Goal: Task Accomplishment & Management: Manage account settings

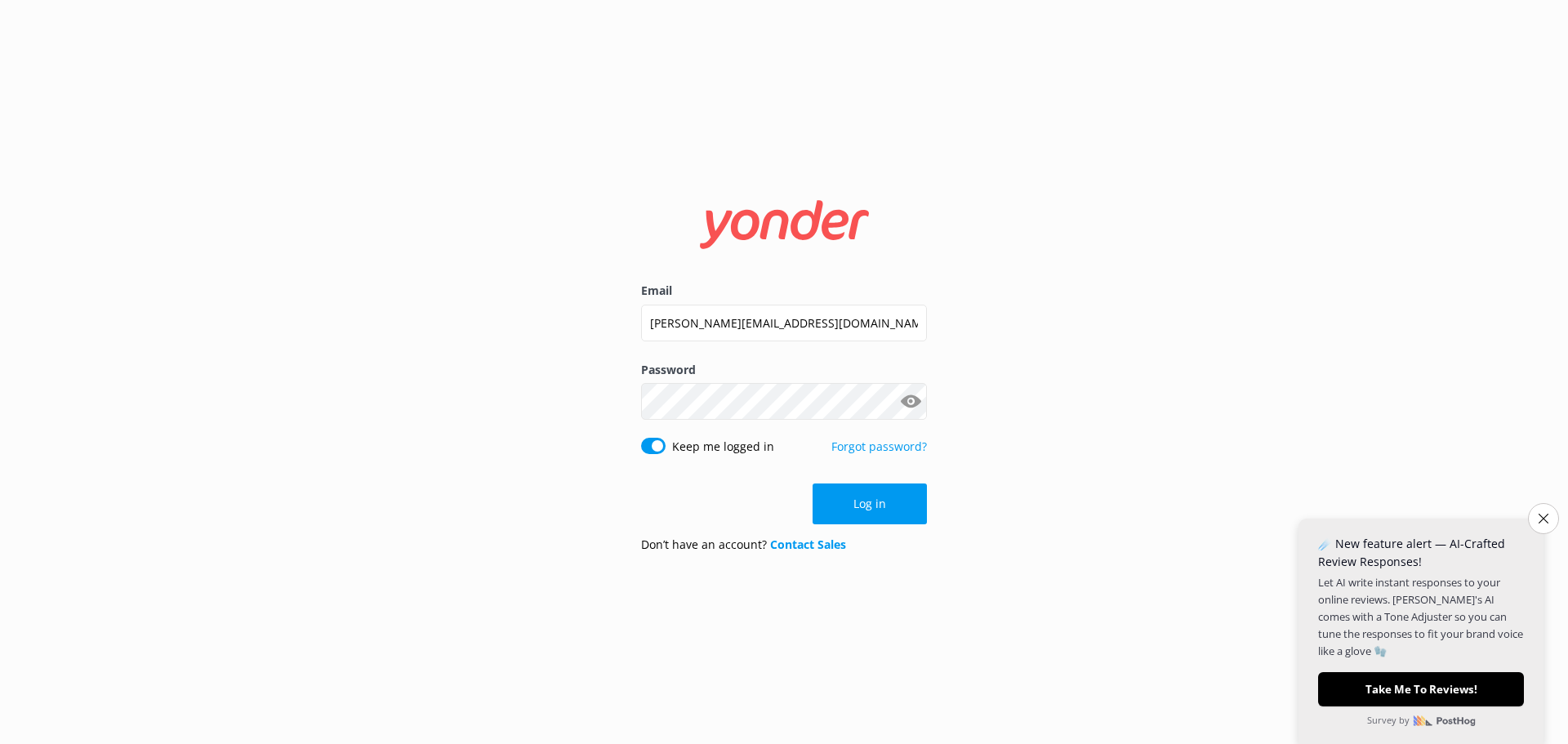
click at [1550, 502] on div "Email [PERSON_NAME][EMAIL_ADDRESS][DOMAIN_NAME] Password Show password Keep me …" at bounding box center [784, 372] width 1568 height 744
click at [1547, 519] on icon "Close survey" at bounding box center [1543, 518] width 11 height 11
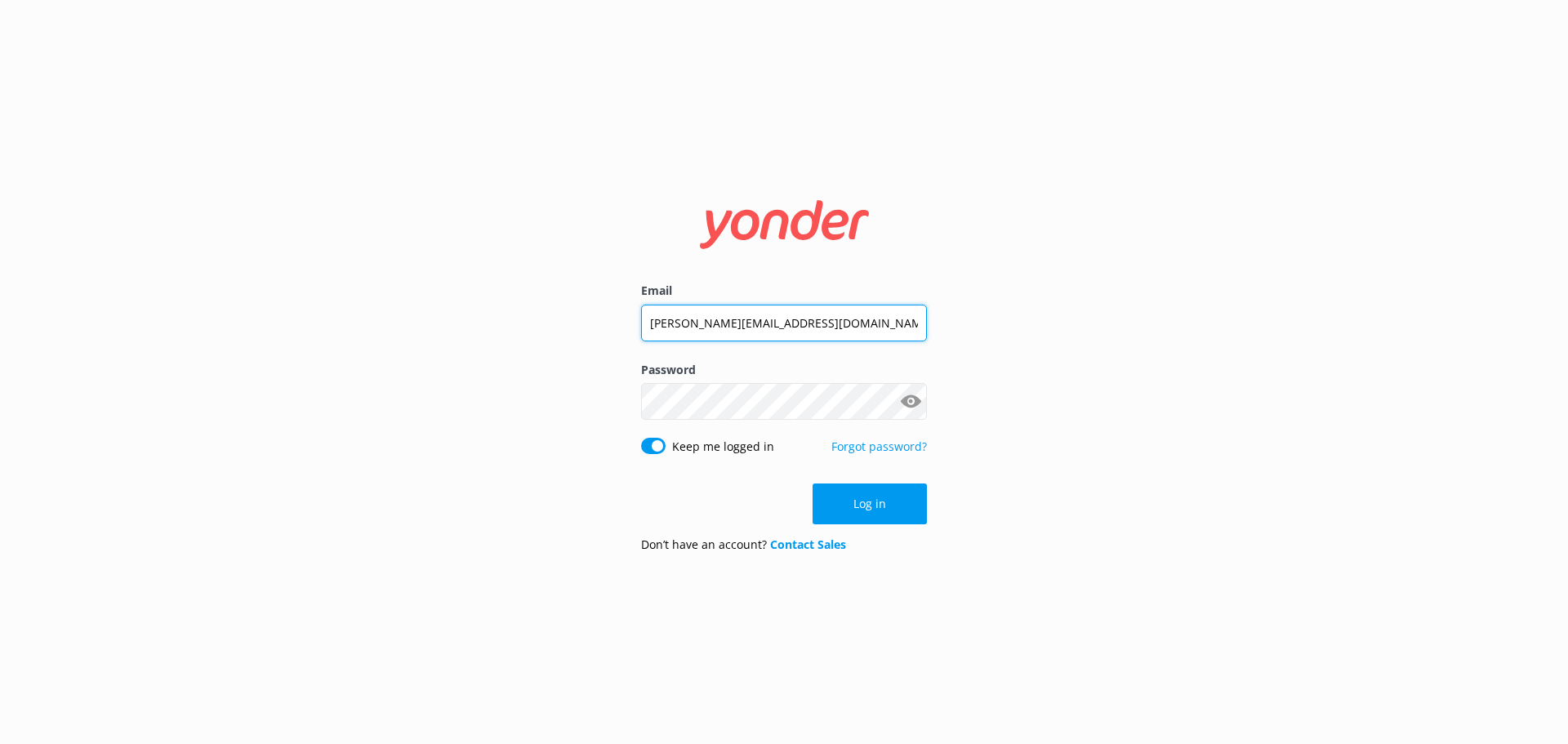
drag, startPoint x: 696, startPoint y: 323, endPoint x: 733, endPoint y: 338, distance: 39.9
click at [696, 323] on input "[PERSON_NAME][EMAIL_ADDRESS][DOMAIN_NAME]" at bounding box center [784, 322] width 286 height 37
type input "[EMAIL_ADDRESS][DOMAIN_NAME]"
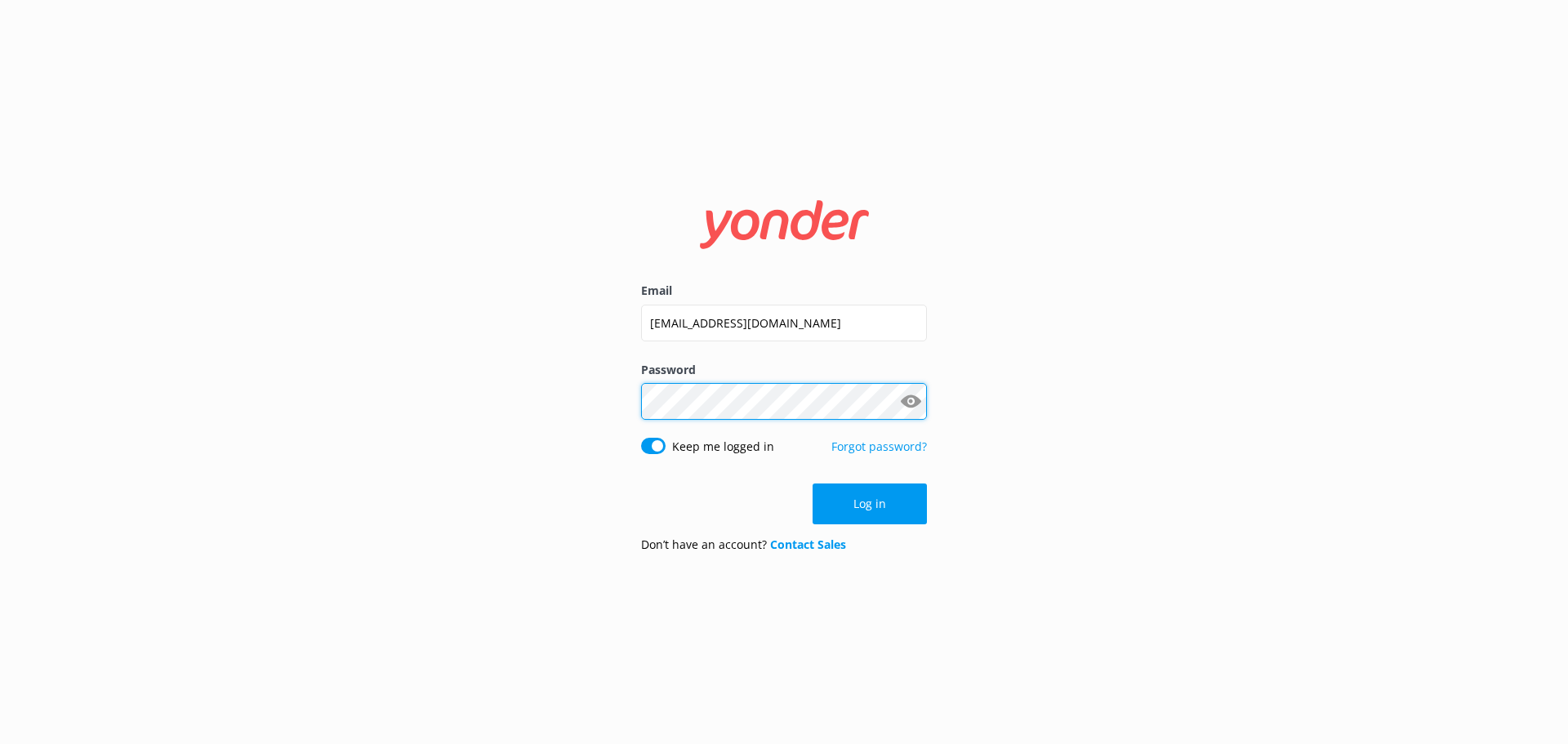
click at [583, 414] on div "Email [EMAIL_ADDRESS][DOMAIN_NAME] Password Show password Keep me logged in For…" at bounding box center [784, 372] width 1568 height 744
click at [1411, 263] on div "Email [EMAIL_ADDRESS][DOMAIN_NAME] Password Show password Keep me logged in For…" at bounding box center [784, 372] width 1568 height 744
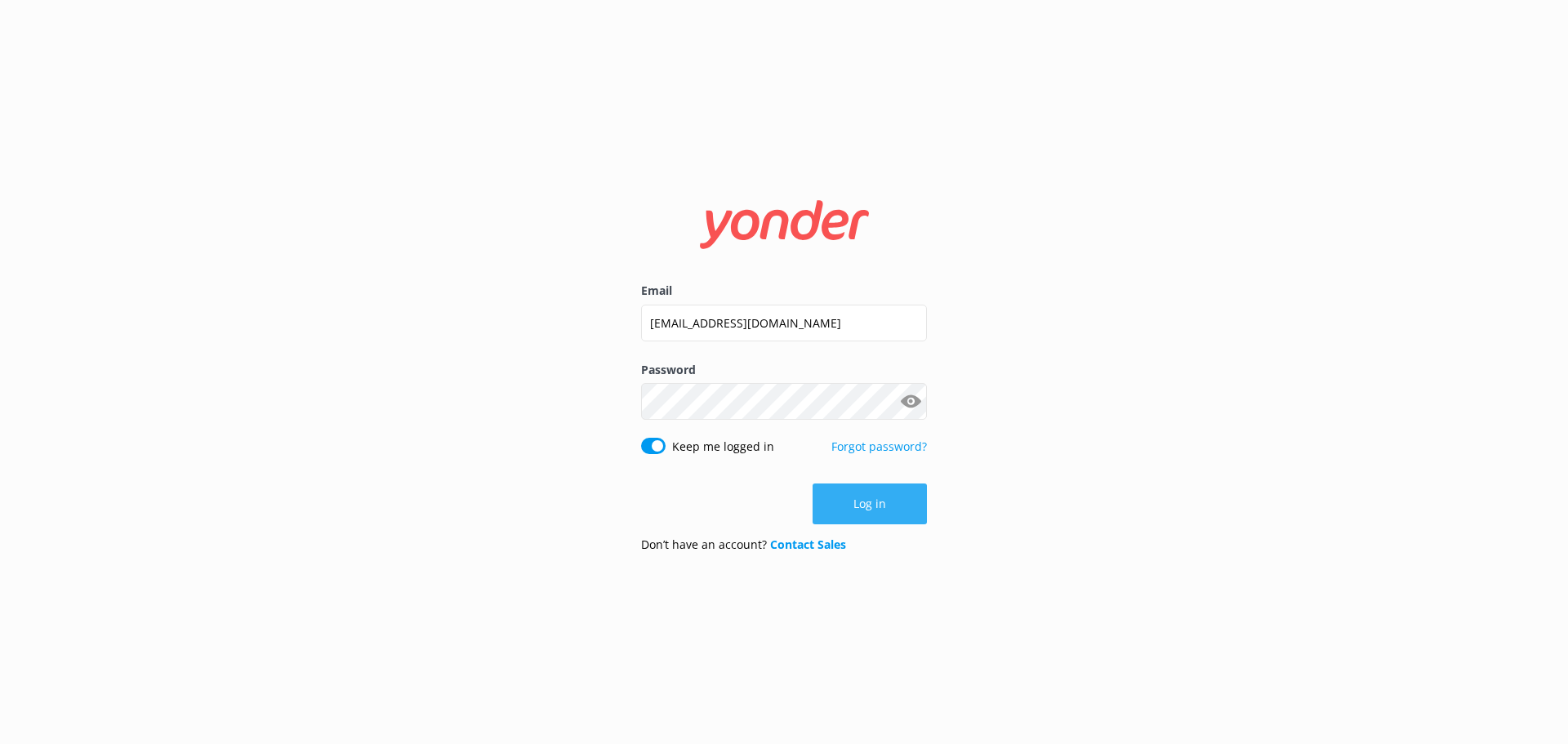
click at [884, 504] on button "Log in" at bounding box center [870, 503] width 115 height 41
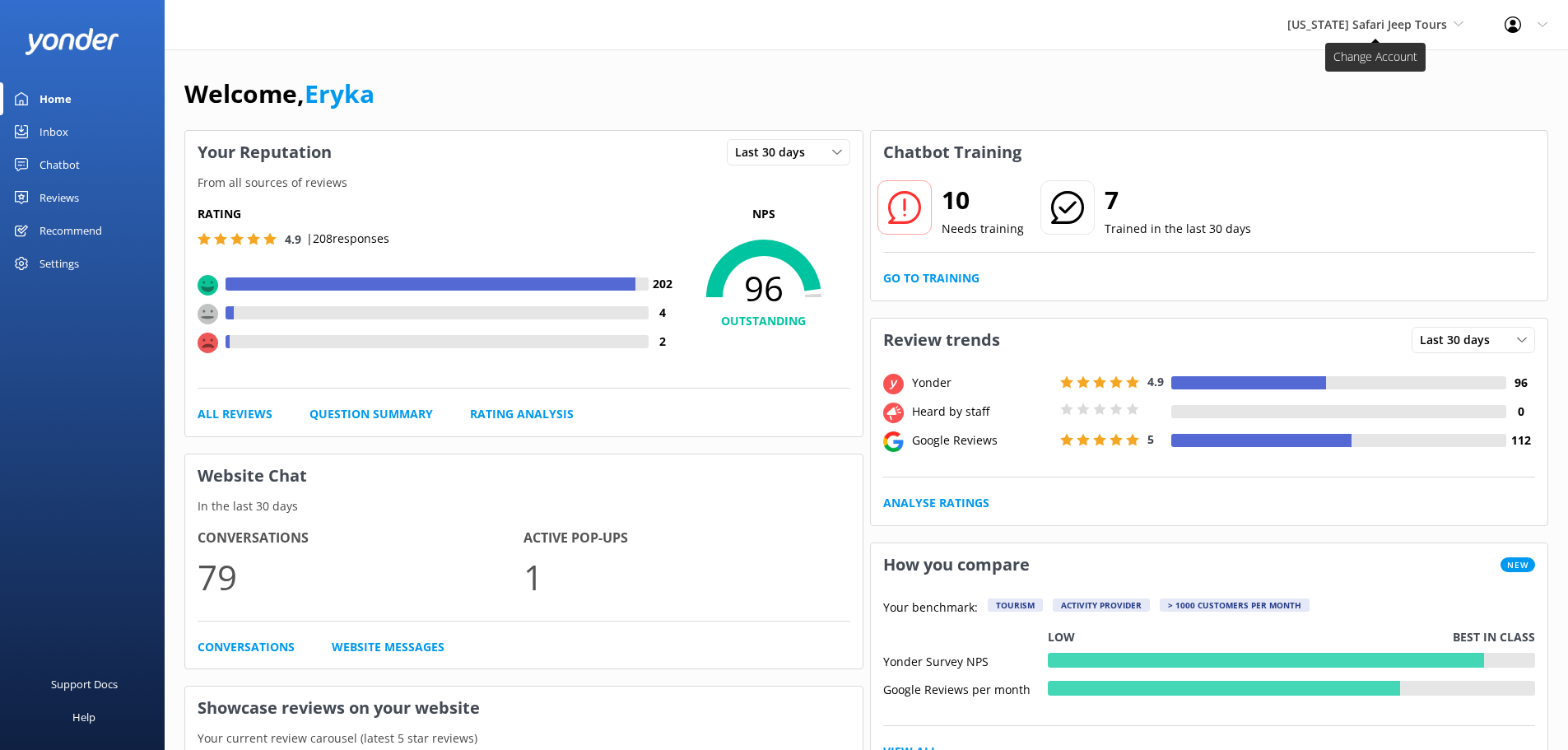
click at [1341, 18] on span "[US_STATE] Safari Jeep Tours" at bounding box center [1367, 25] width 159 height 16
click at [1357, 17] on span "[US_STATE] Safari Jeep Tours" at bounding box center [1367, 25] width 159 height 16
click at [1347, 115] on link "[US_STATE] ATV Adventures" at bounding box center [1348, 109] width 164 height 40
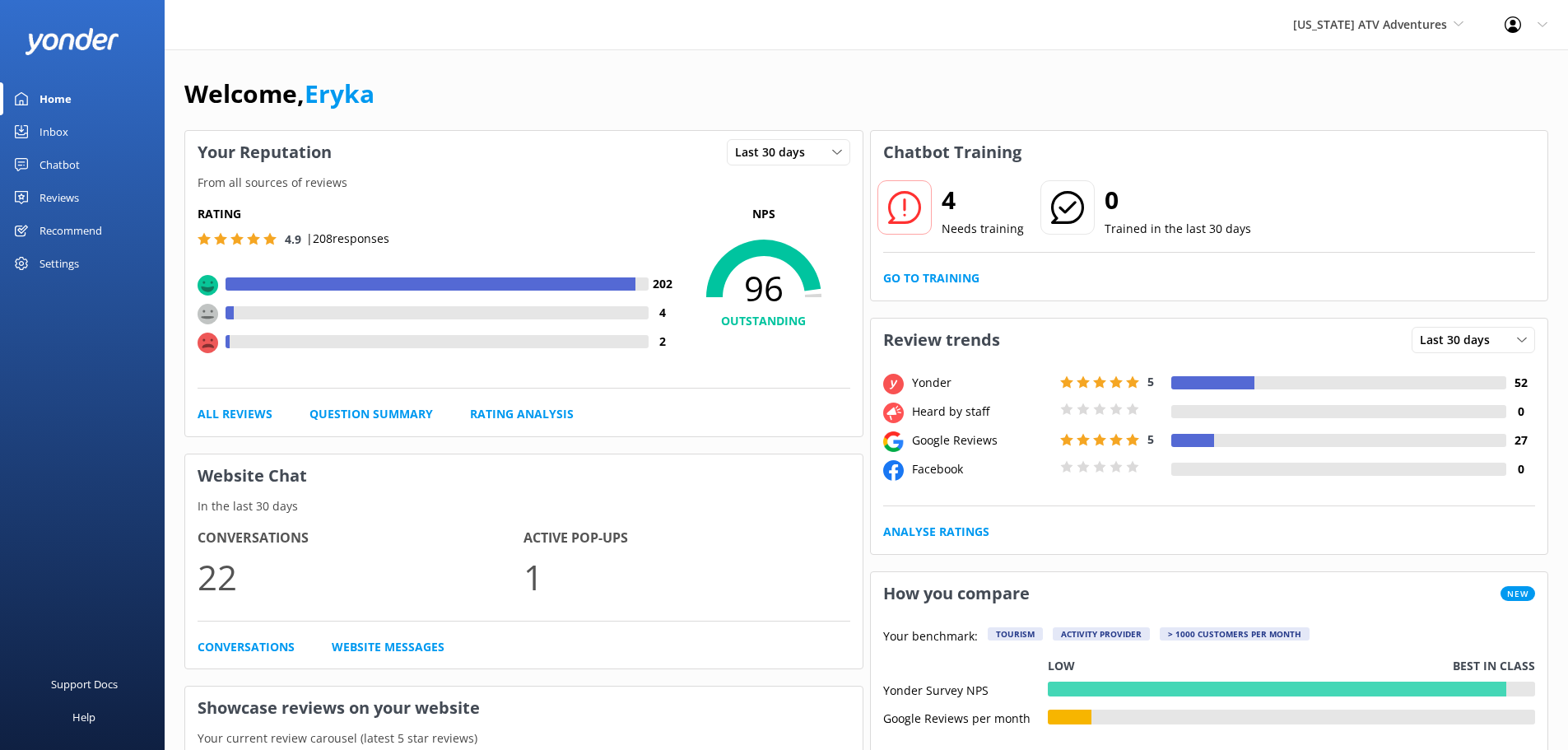
click at [51, 196] on div "Reviews" at bounding box center [60, 197] width 40 height 33
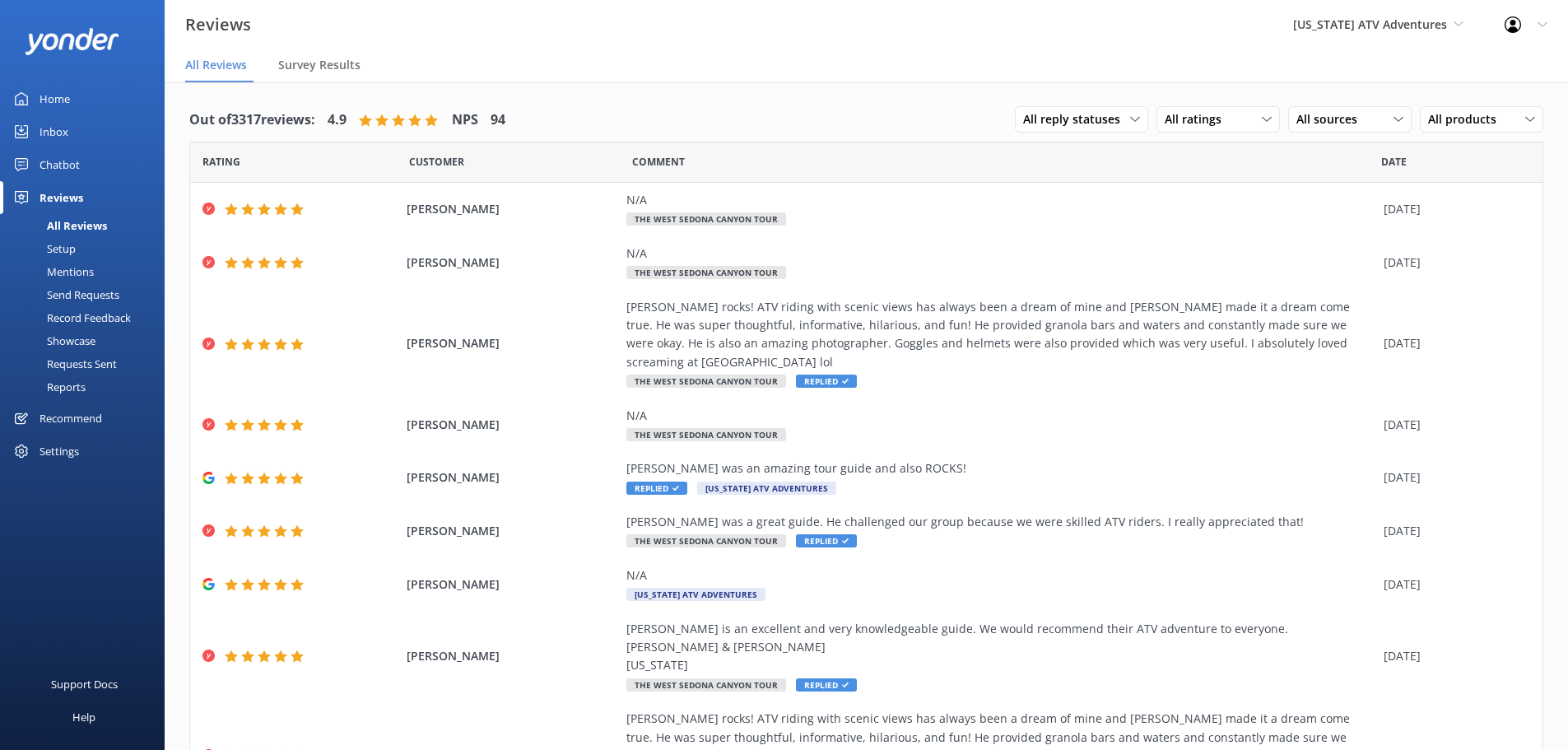
click at [58, 265] on div "Mentions" at bounding box center [52, 271] width 84 height 23
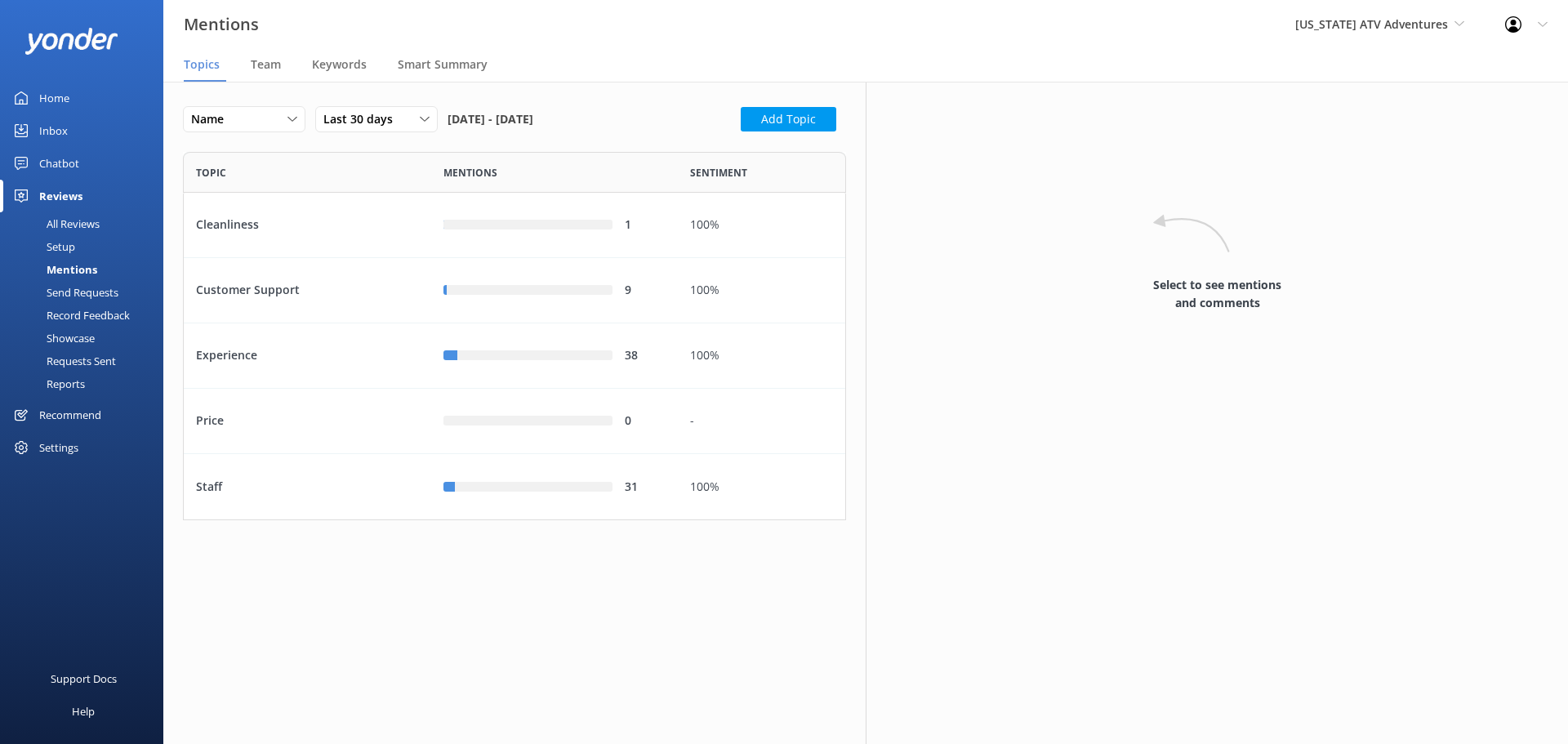
scroll to position [356, 651]
click at [272, 69] on span "Team" at bounding box center [266, 64] width 31 height 17
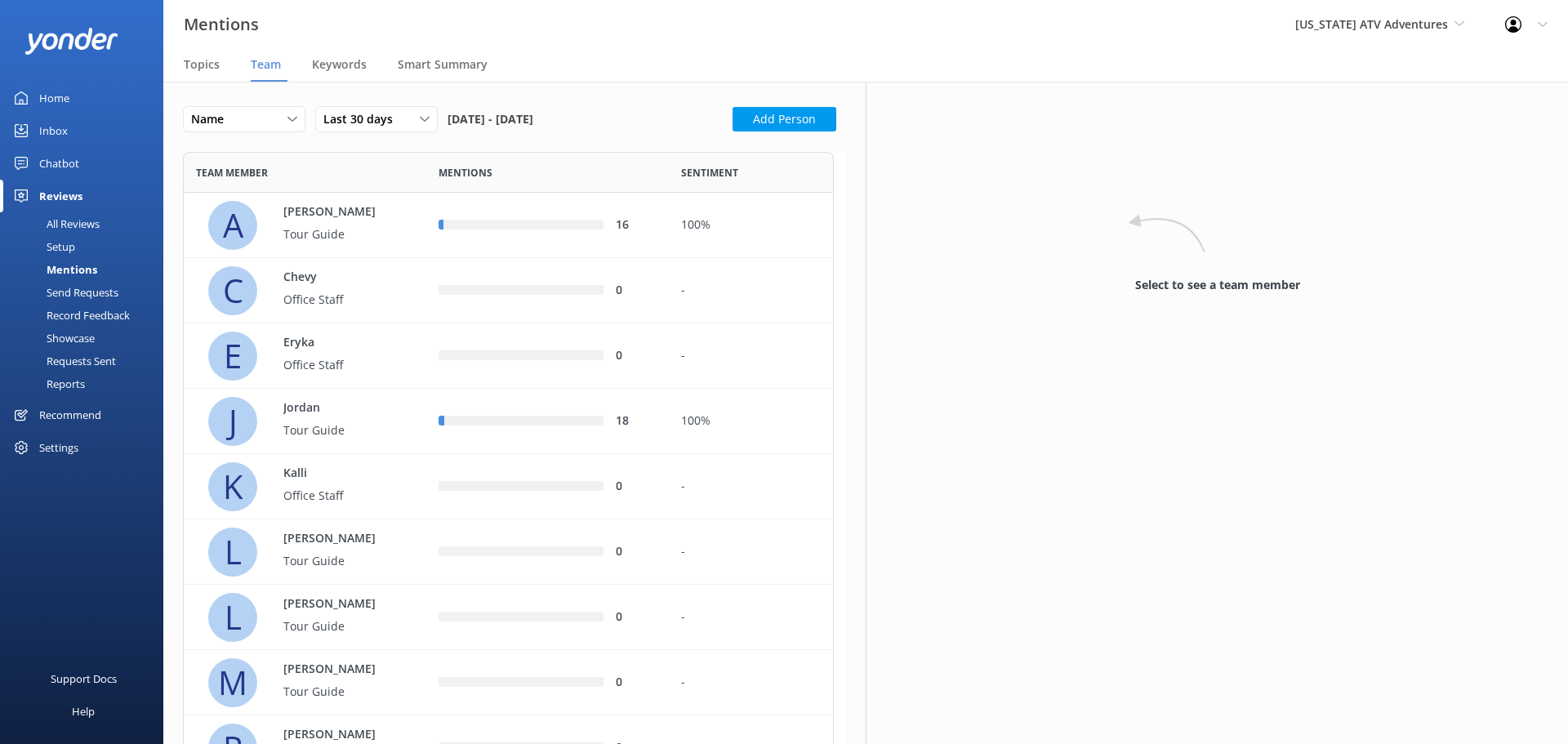
scroll to position [813, 639]
click at [339, 221] on div "[PERSON_NAME] Tour Guide" at bounding box center [328, 225] width 123 height 44
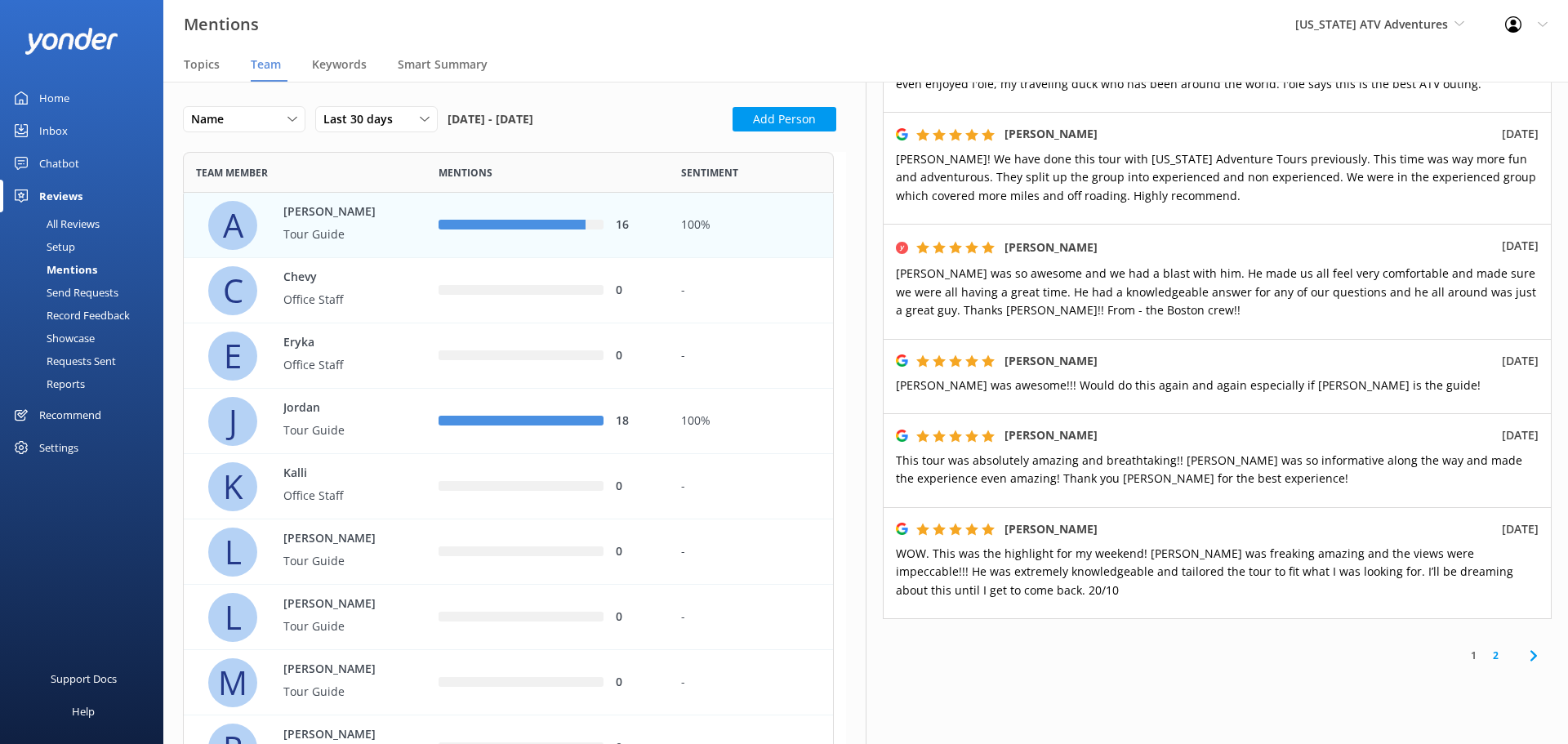
scroll to position [787, 0]
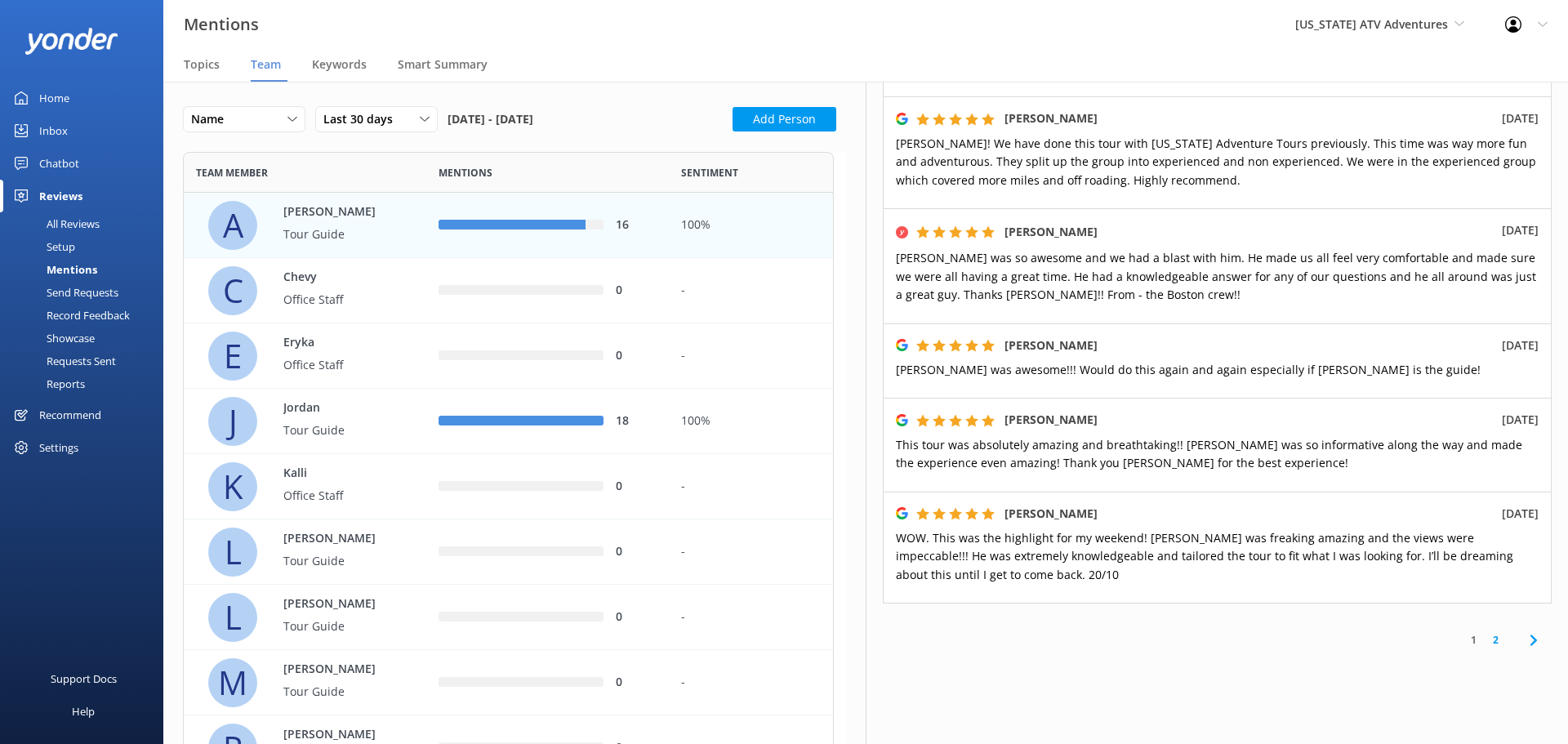
click at [1486, 632] on link "2" at bounding box center [1496, 640] width 22 height 16
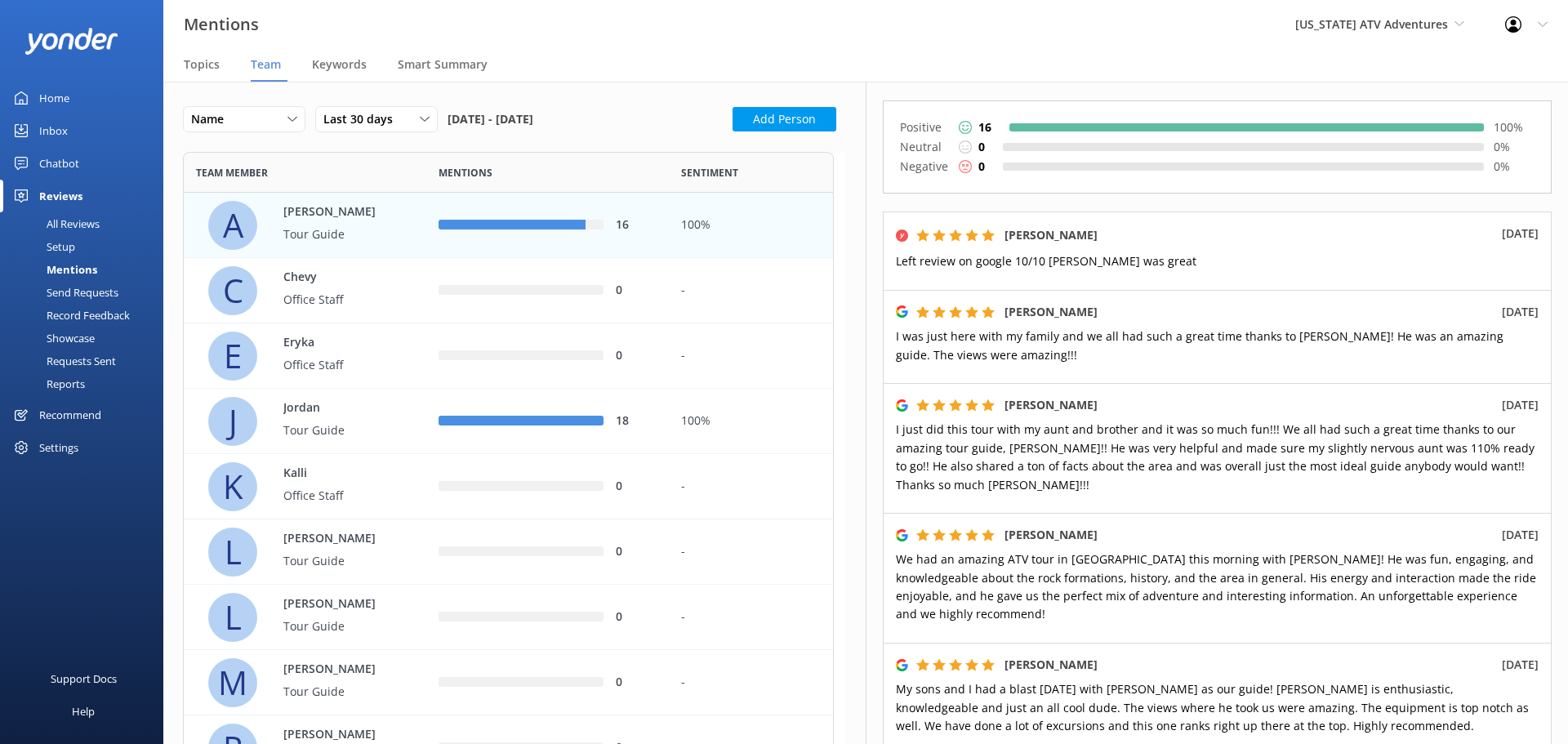
scroll to position [372, 0]
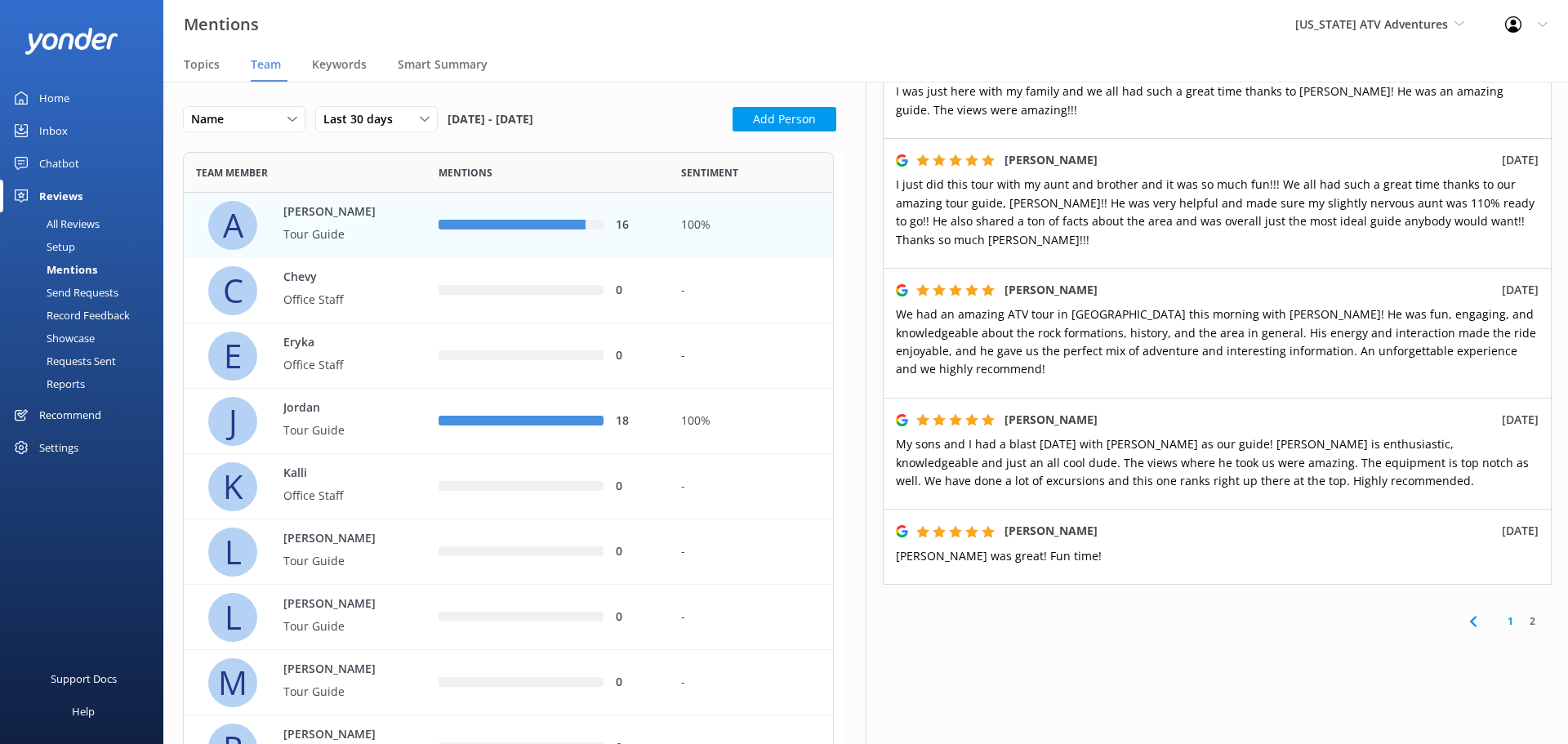
click at [1500, 614] on link "1" at bounding box center [1511, 621] width 22 height 16
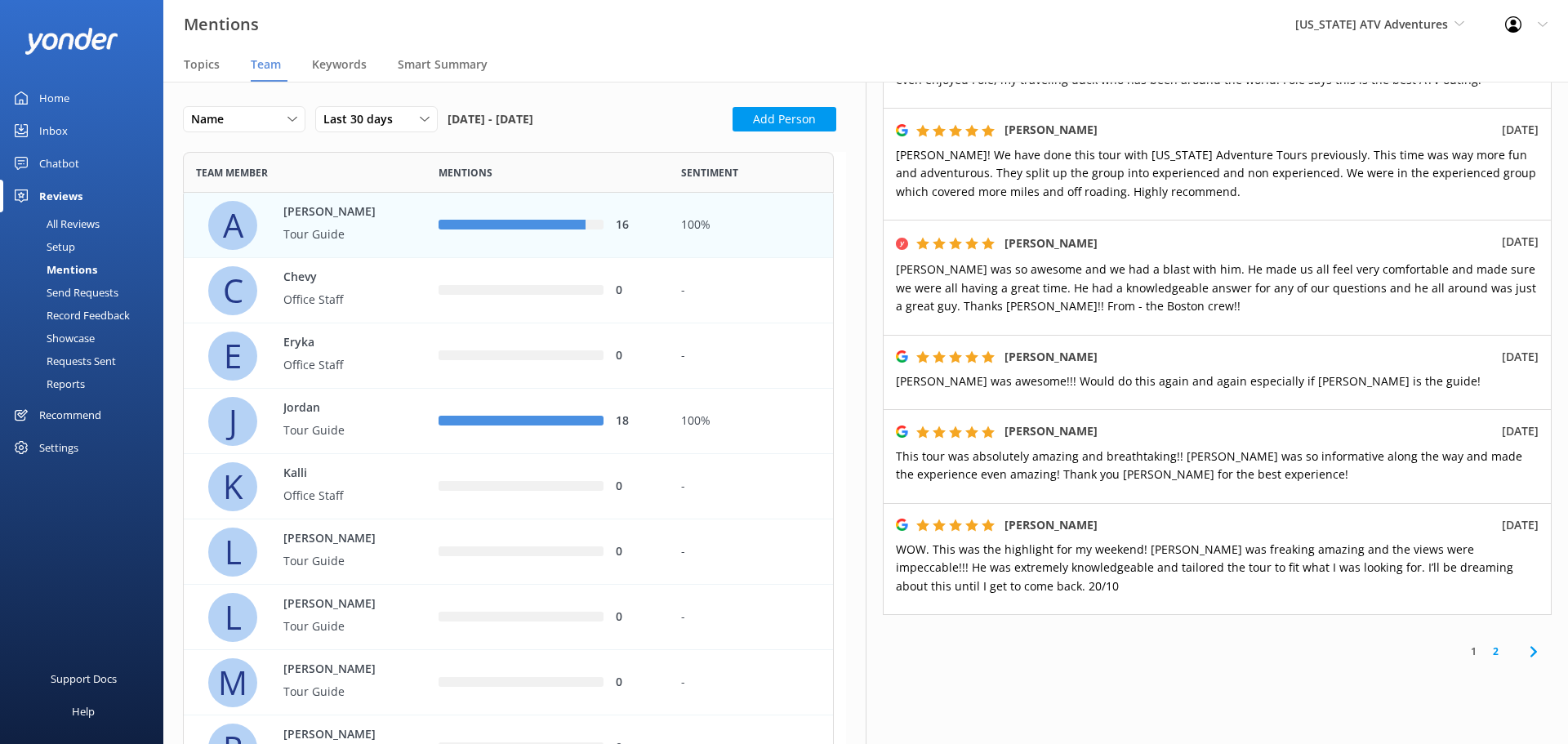
scroll to position [787, 0]
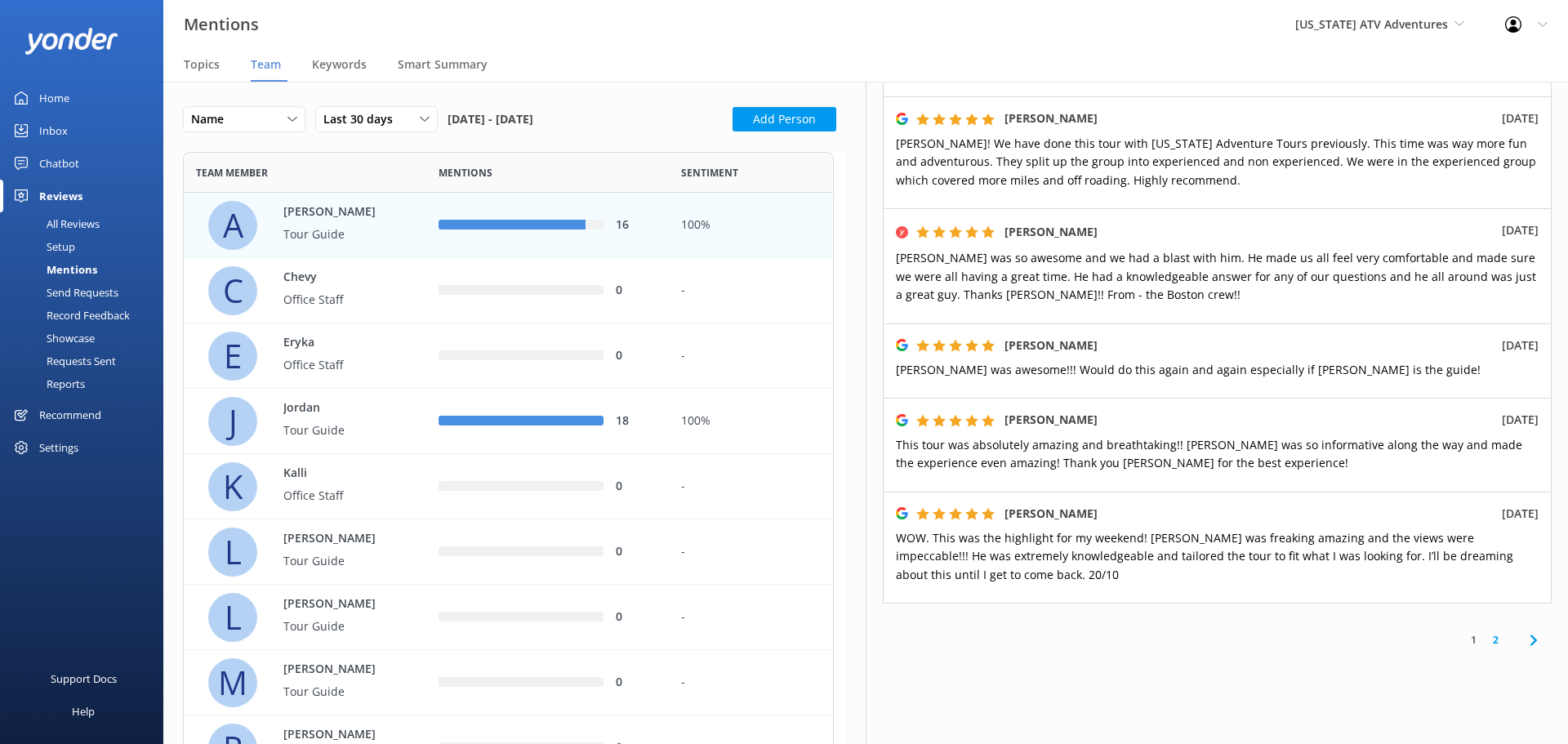
click at [1485, 632] on link "2" at bounding box center [1496, 640] width 22 height 16
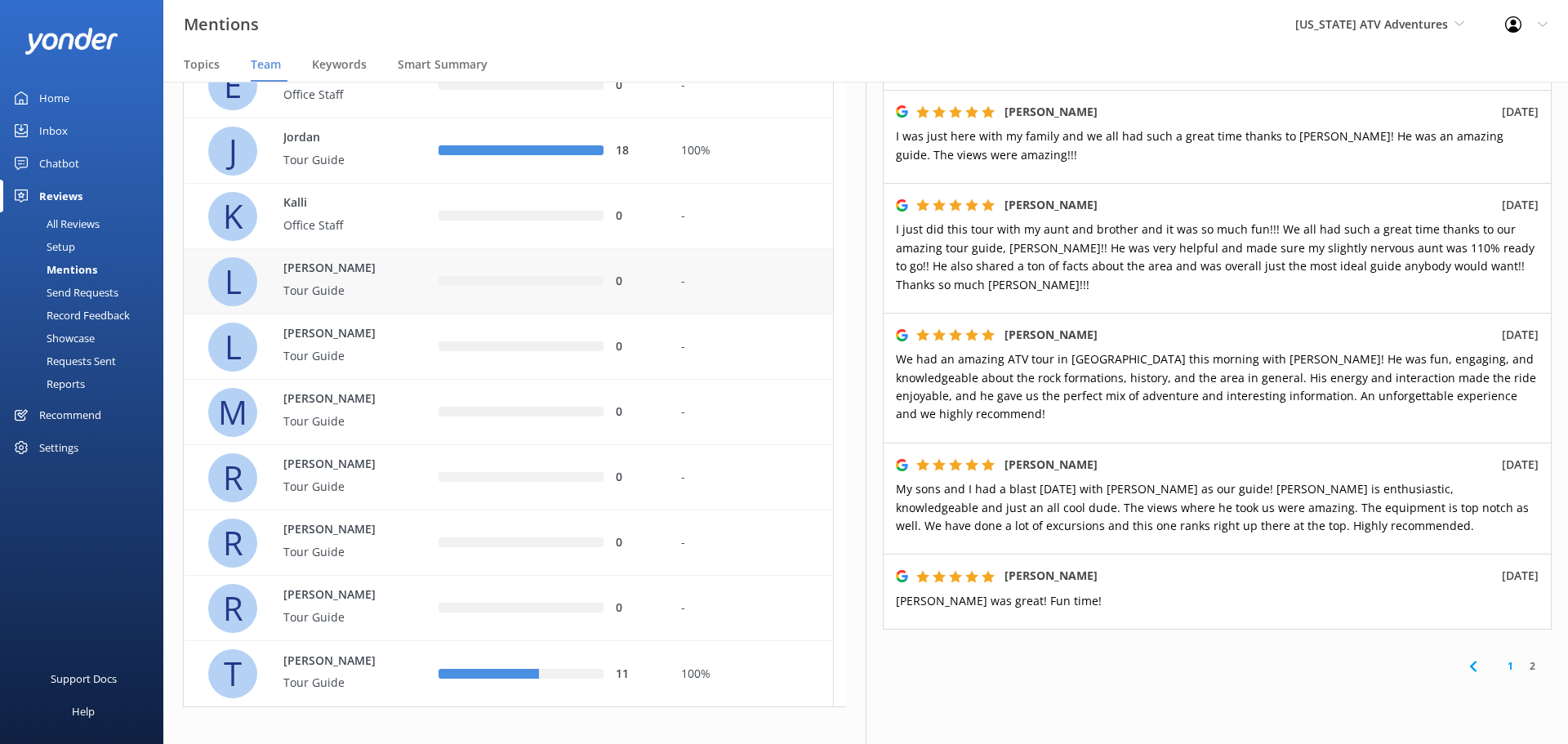
scroll to position [283, 0]
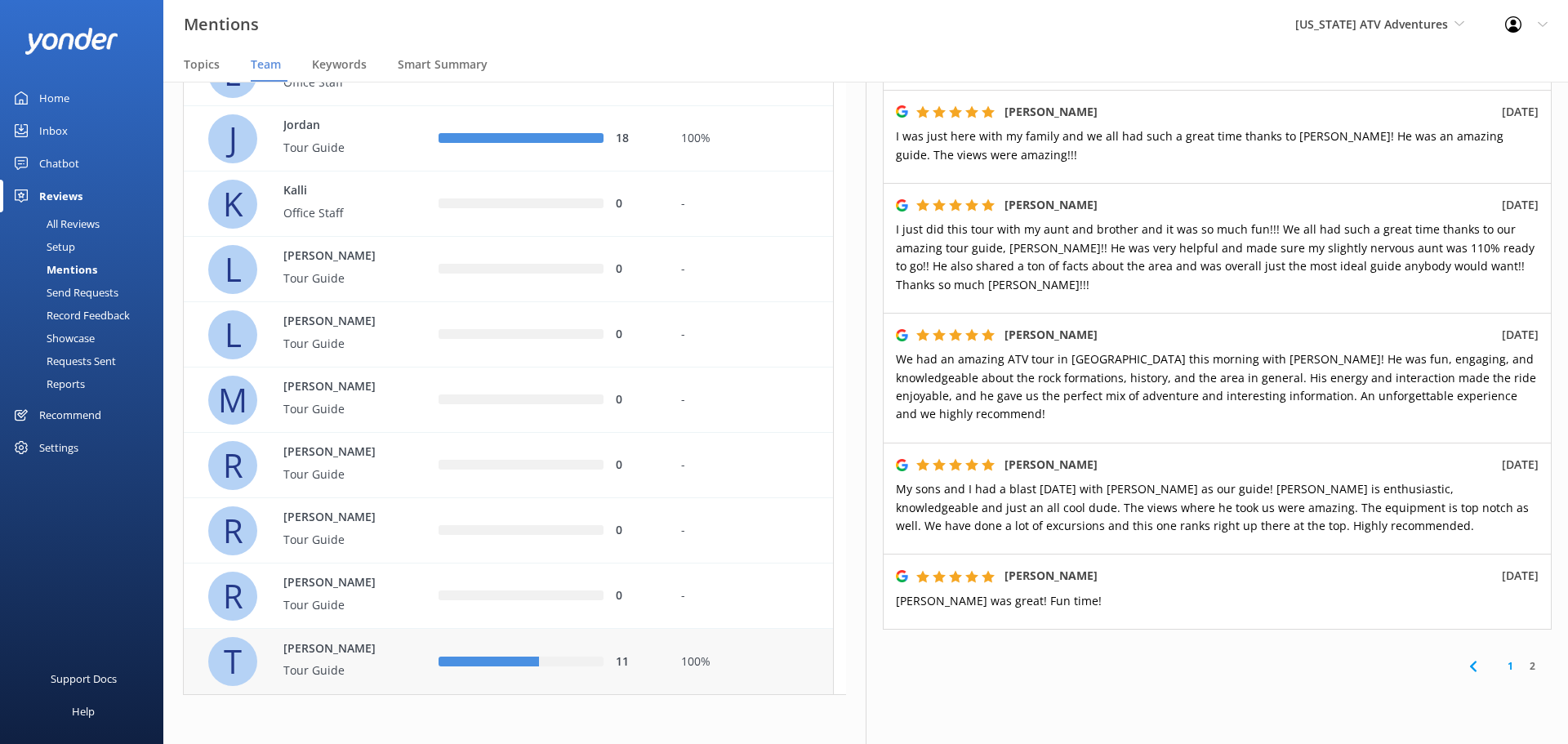
click at [379, 656] on p "[PERSON_NAME]" at bounding box center [336, 648] width 106 height 18
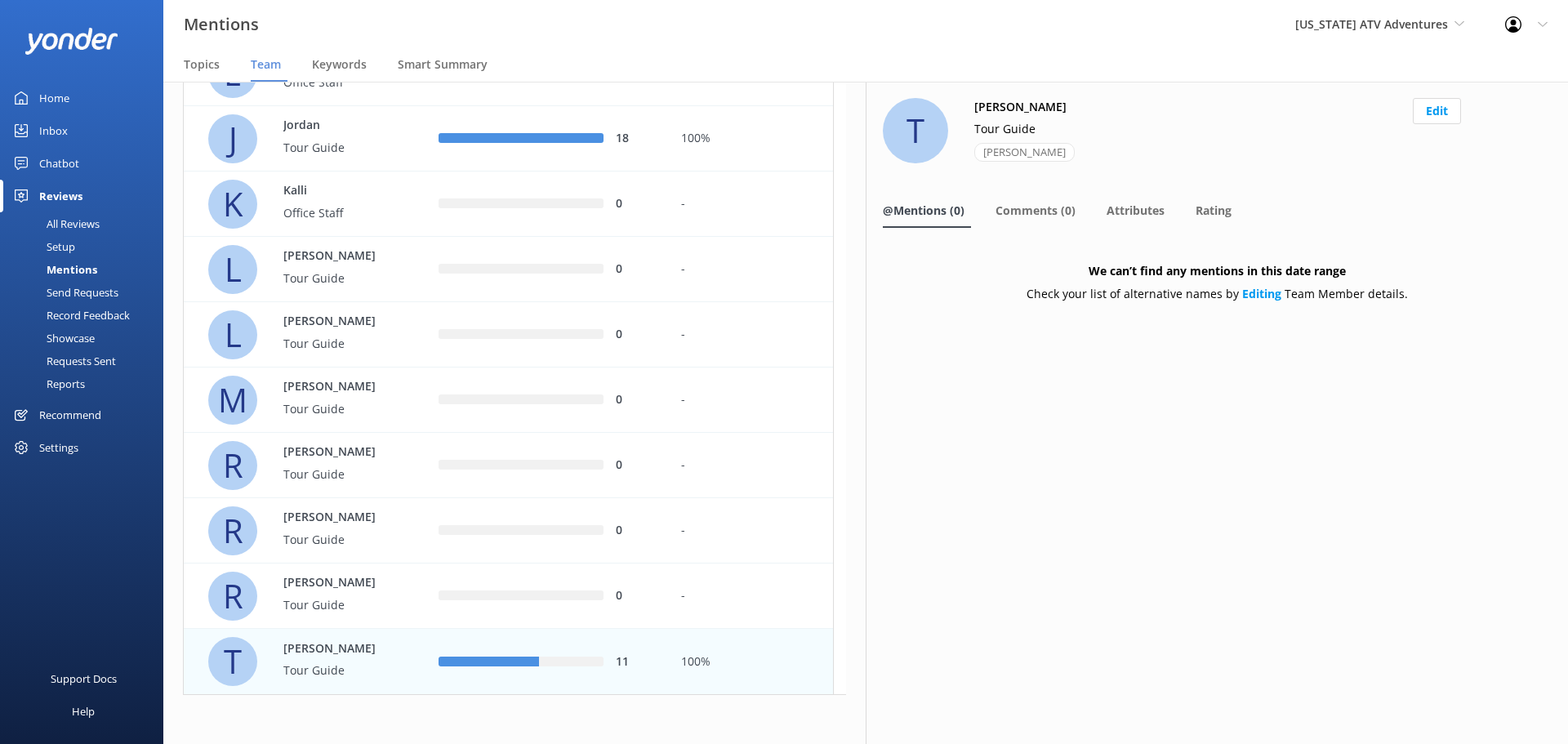
click at [359, 652] on p "[PERSON_NAME]" at bounding box center [336, 648] width 106 height 18
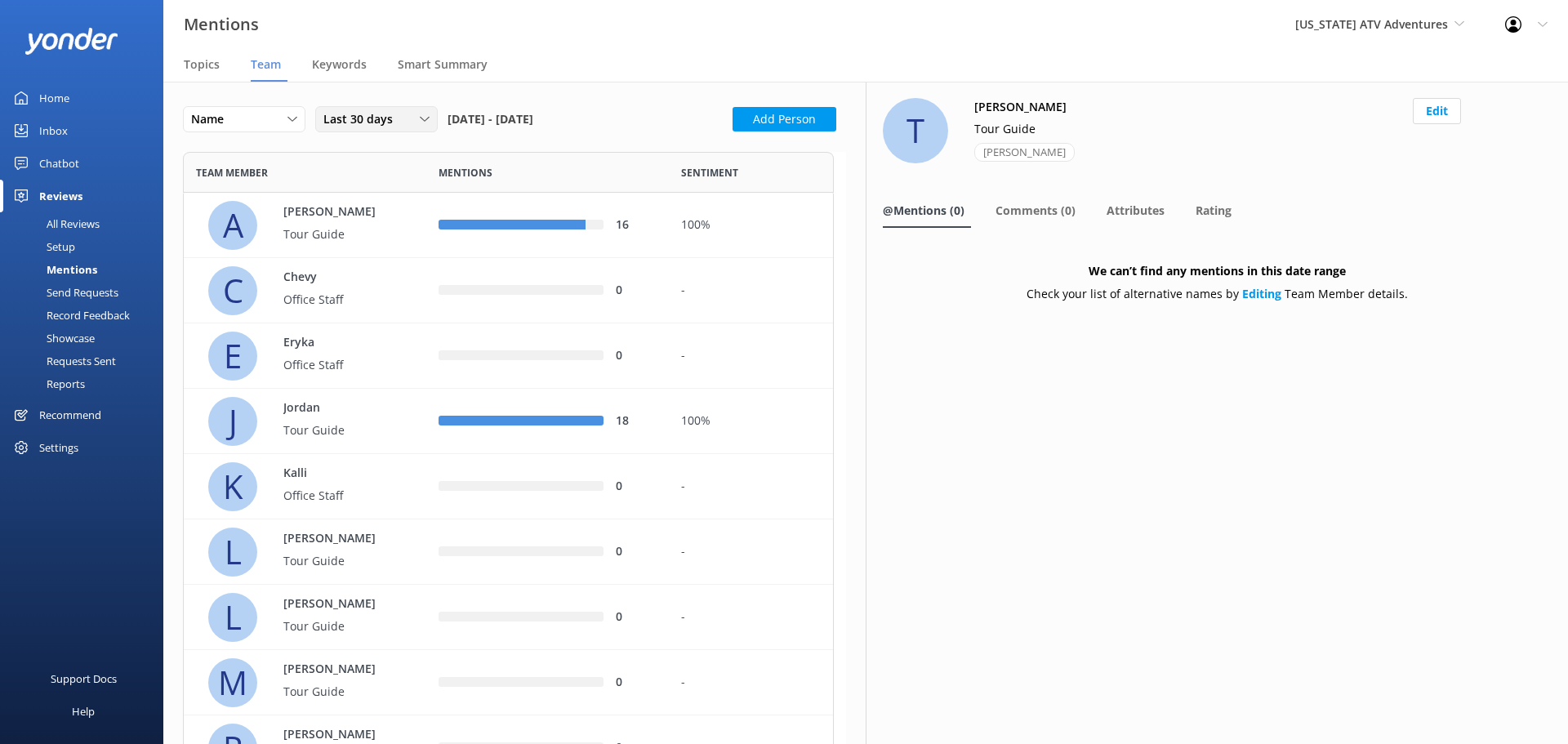
click at [352, 121] on span "Last 30 days" at bounding box center [363, 120] width 79 height 18
click at [373, 286] on link "Custom" at bounding box center [388, 285] width 145 height 33
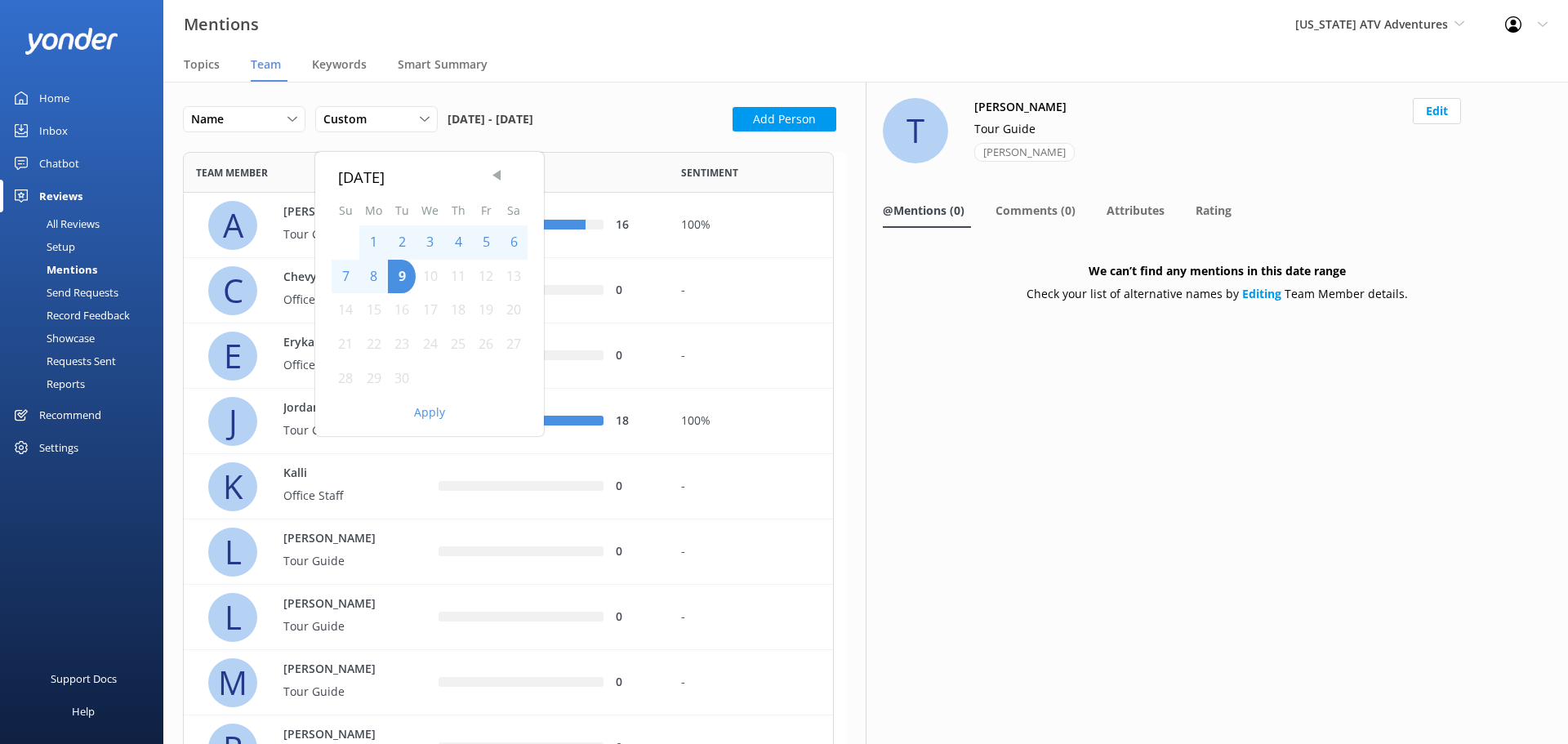
click at [488, 172] on span "Previous Month" at bounding box center [496, 175] width 17 height 17
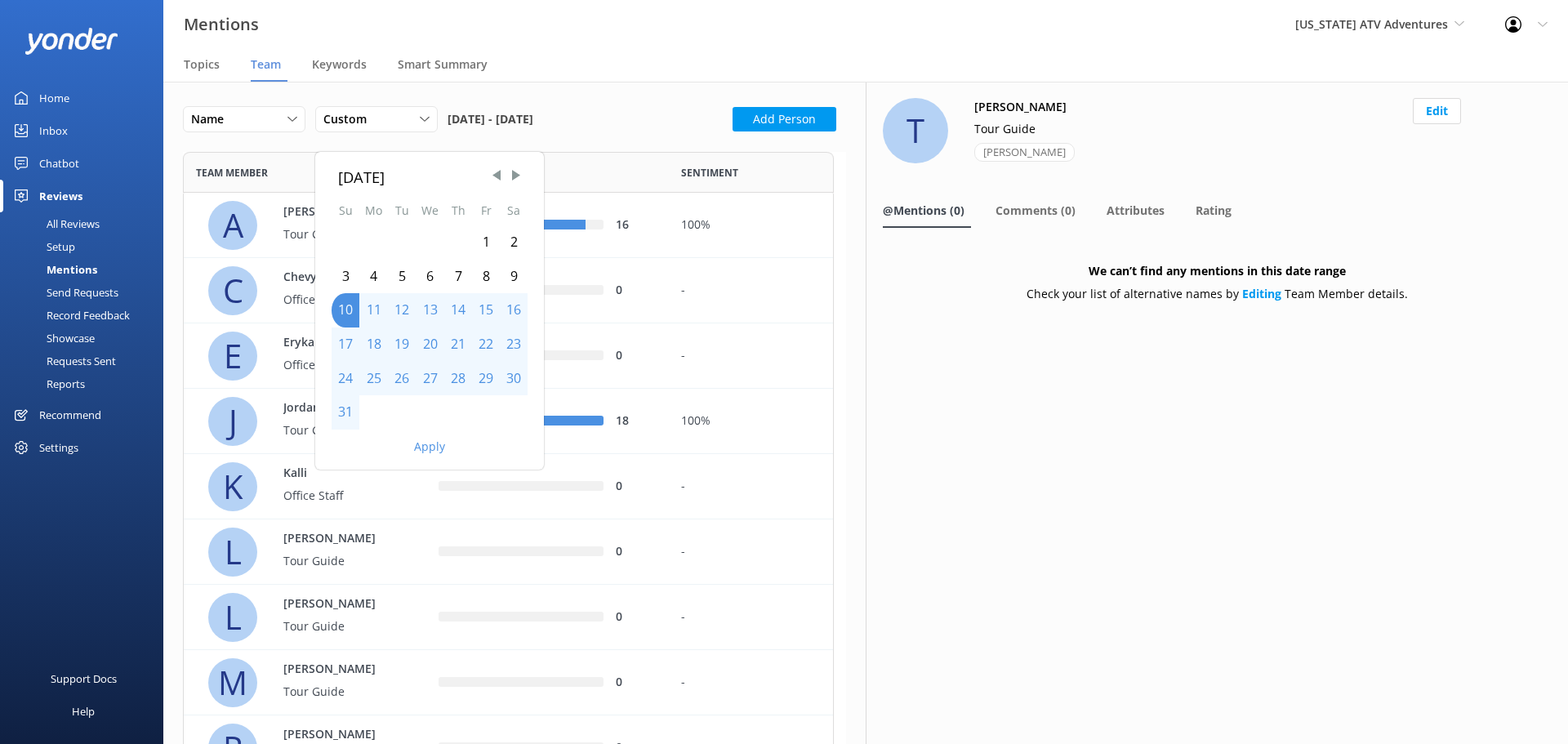
click at [489, 237] on div "1" at bounding box center [486, 242] width 28 height 35
click at [345, 404] on div "31" at bounding box center [346, 412] width 28 height 35
click at [421, 444] on button "Apply" at bounding box center [429, 447] width 31 height 12
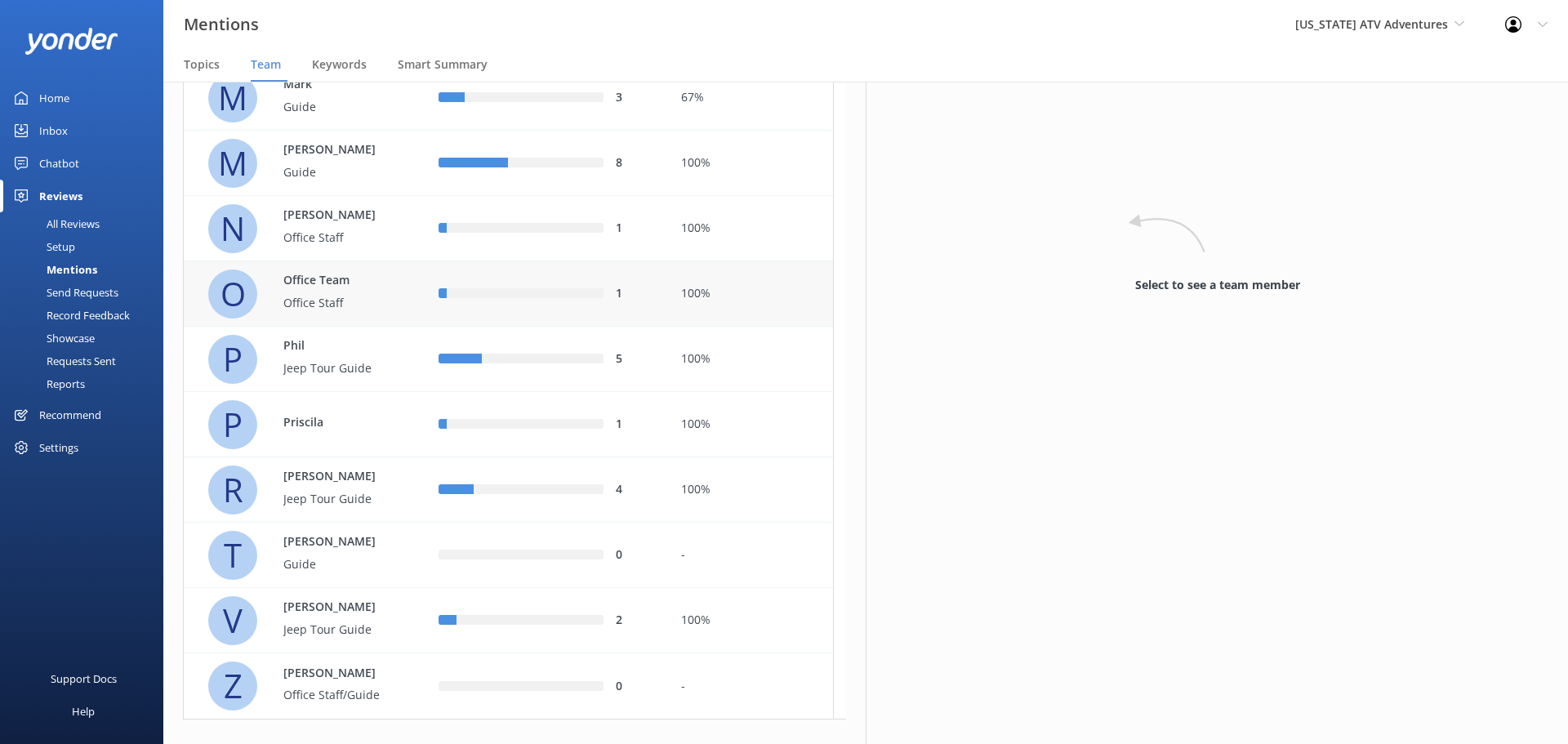
scroll to position [1198, 0]
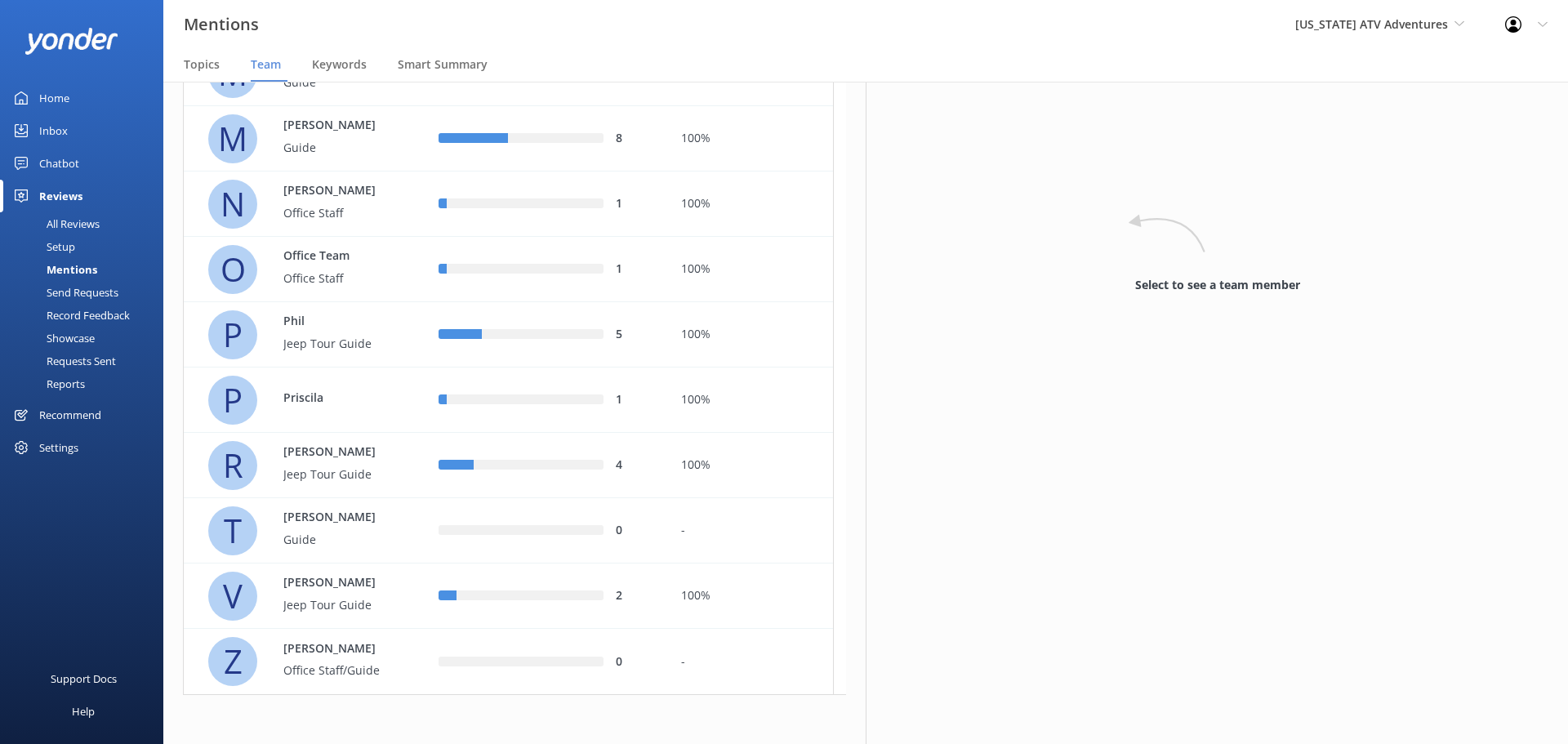
click at [71, 270] on div "Mentions" at bounding box center [53, 269] width 87 height 23
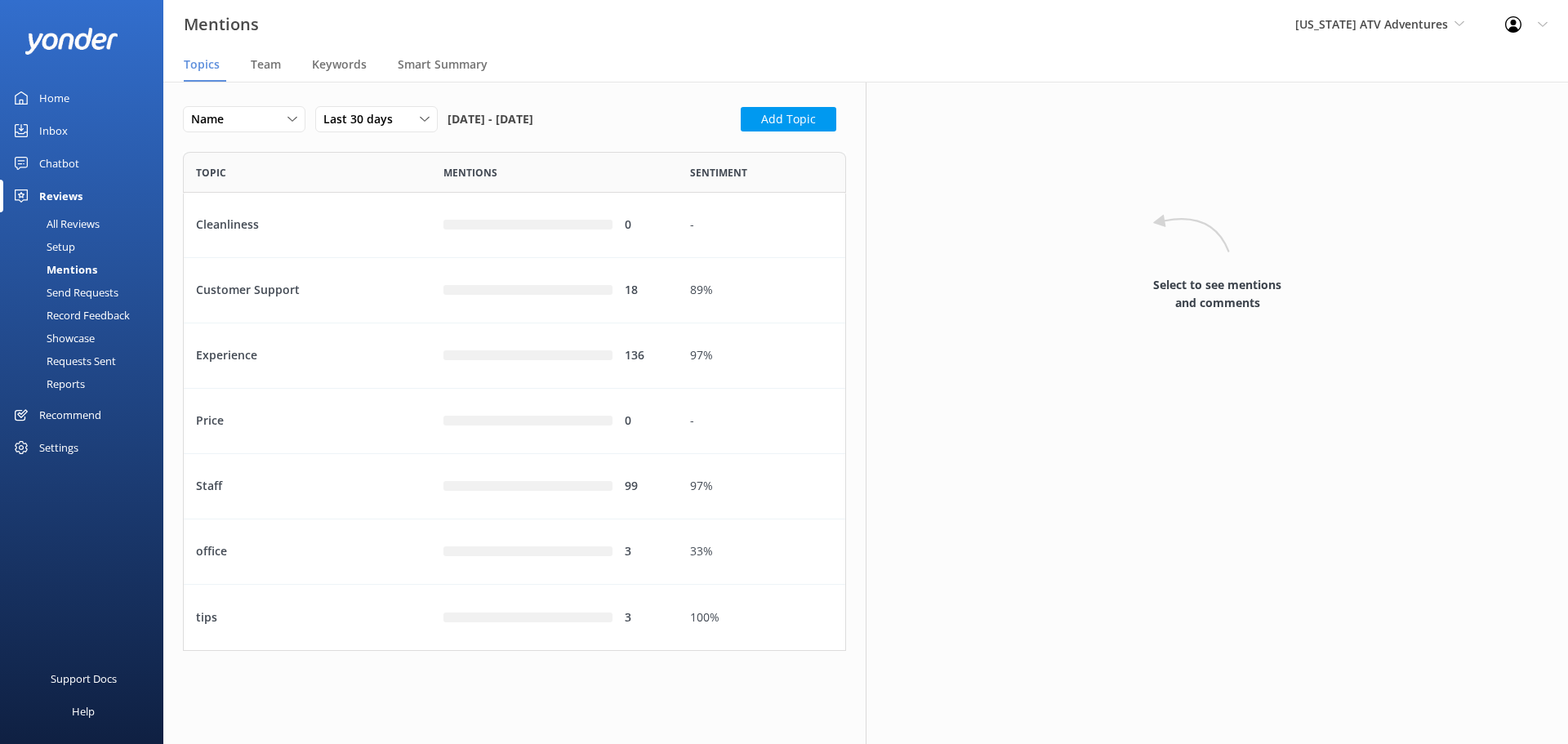
scroll to position [487, 651]
click at [255, 60] on span "Team" at bounding box center [266, 64] width 31 height 17
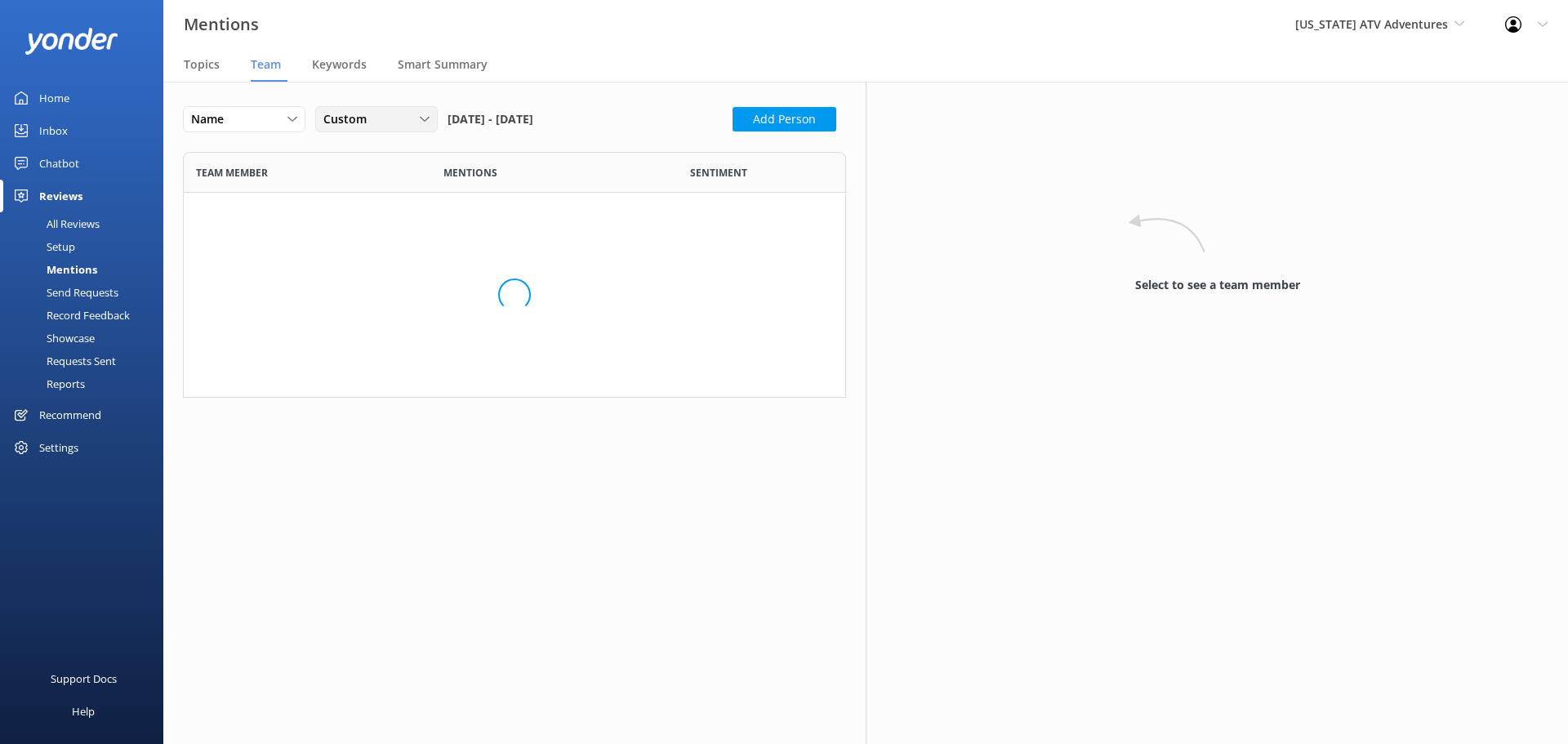
scroll to position [1729, 639]
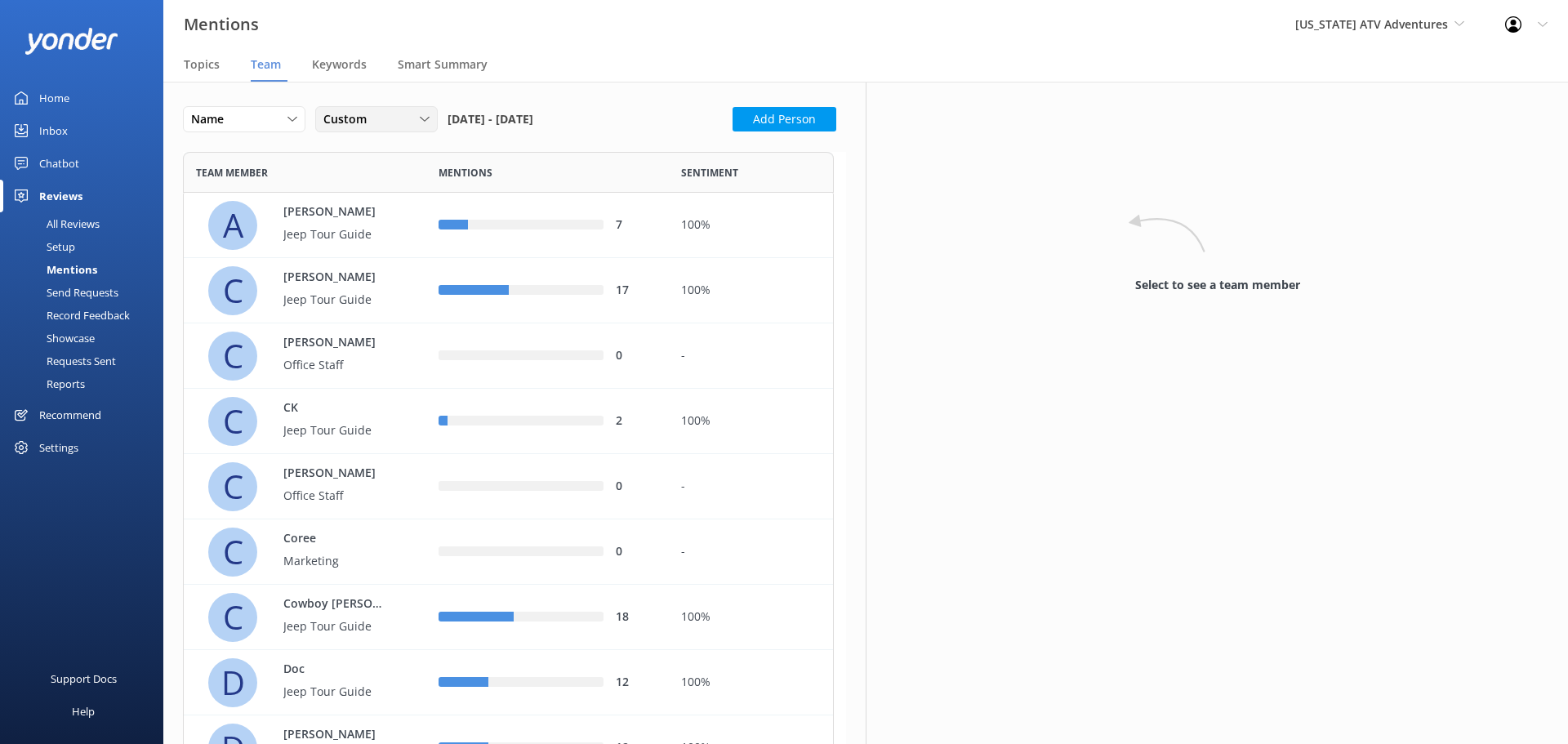
click at [389, 116] on div "Custom" at bounding box center [376, 120] width 115 height 18
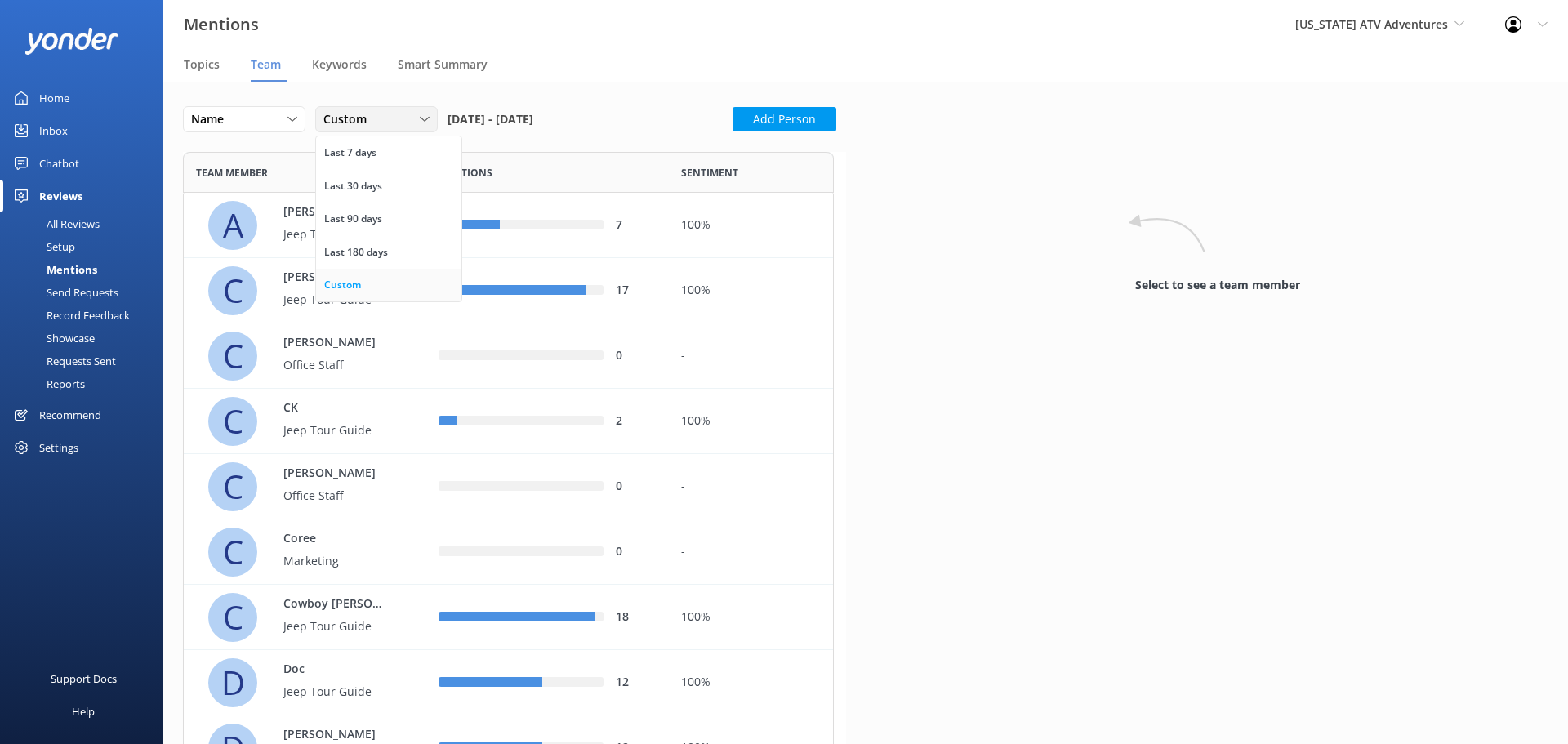
click at [367, 281] on link "Custom" at bounding box center [388, 285] width 145 height 33
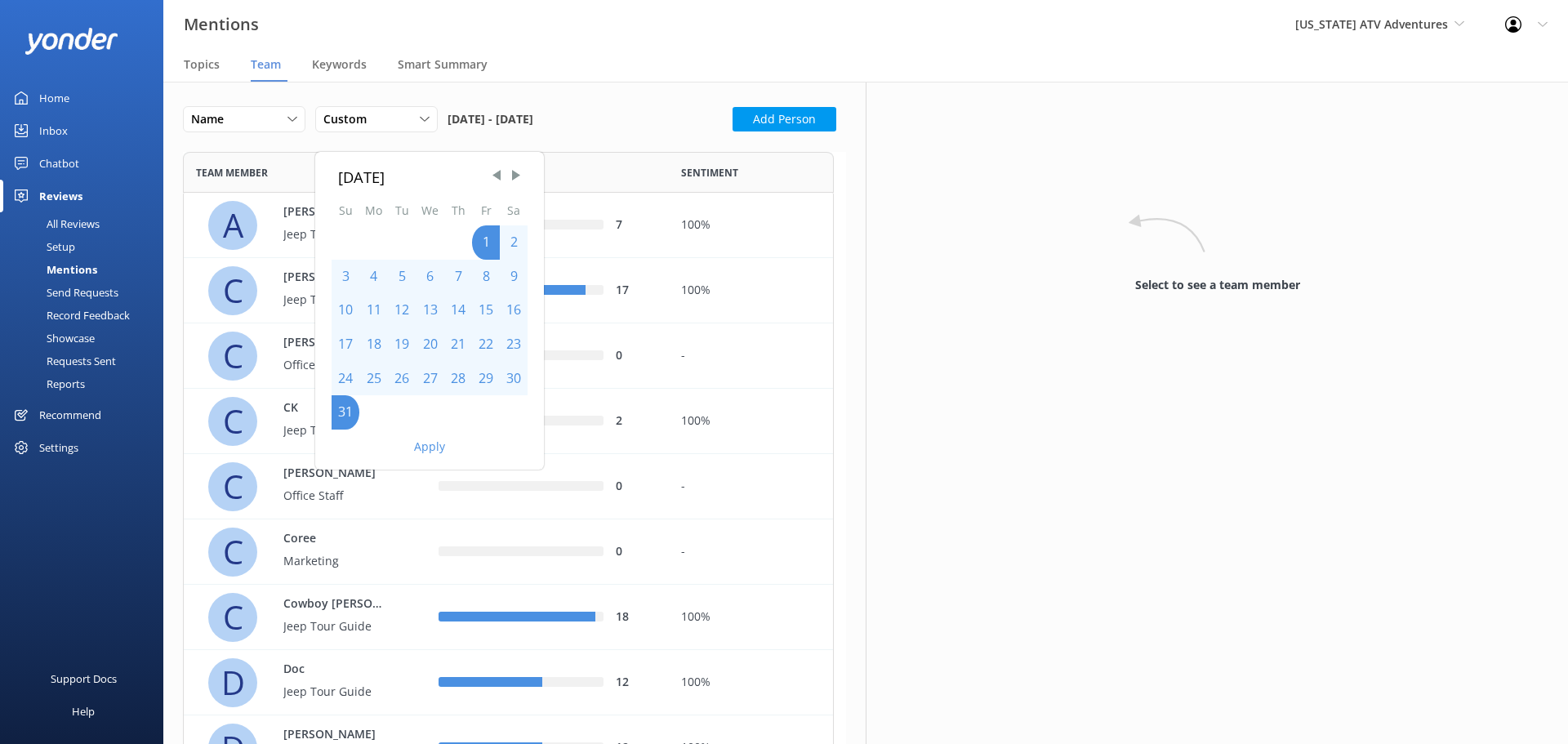
click at [991, 469] on div "Select to see a team member" at bounding box center [1216, 413] width 702 height 663
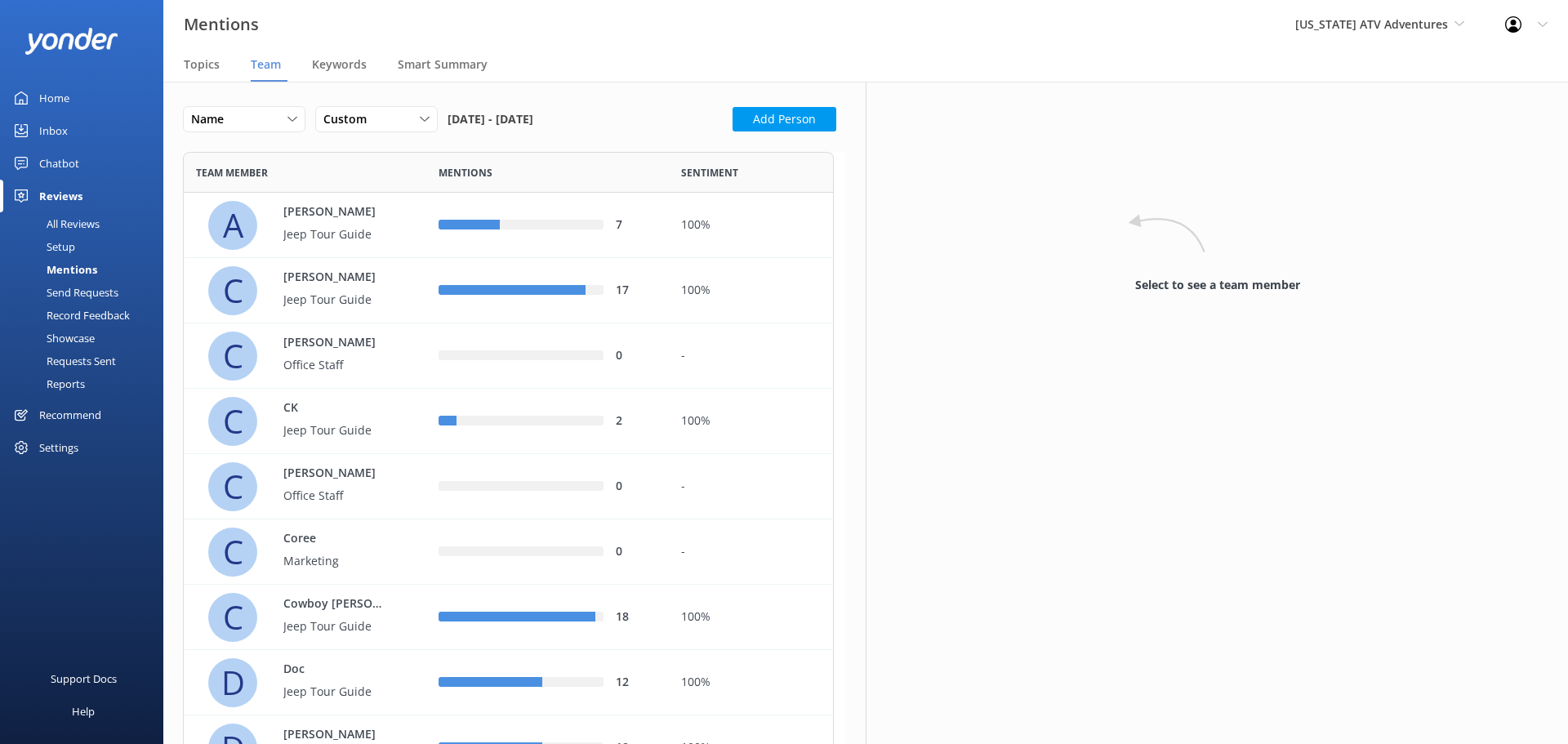
click at [1509, 26] on icon at bounding box center [1514, 25] width 17 height 17
click at [1418, 26] on span "[US_STATE] ATV Adventures" at bounding box center [1371, 25] width 153 height 16
click at [1258, 21] on div "Mentions [US_STATE] ATV Adventures [US_STATE] Safari Jeep Tours [US_STATE] ATV …" at bounding box center [784, 25] width 1568 height 49
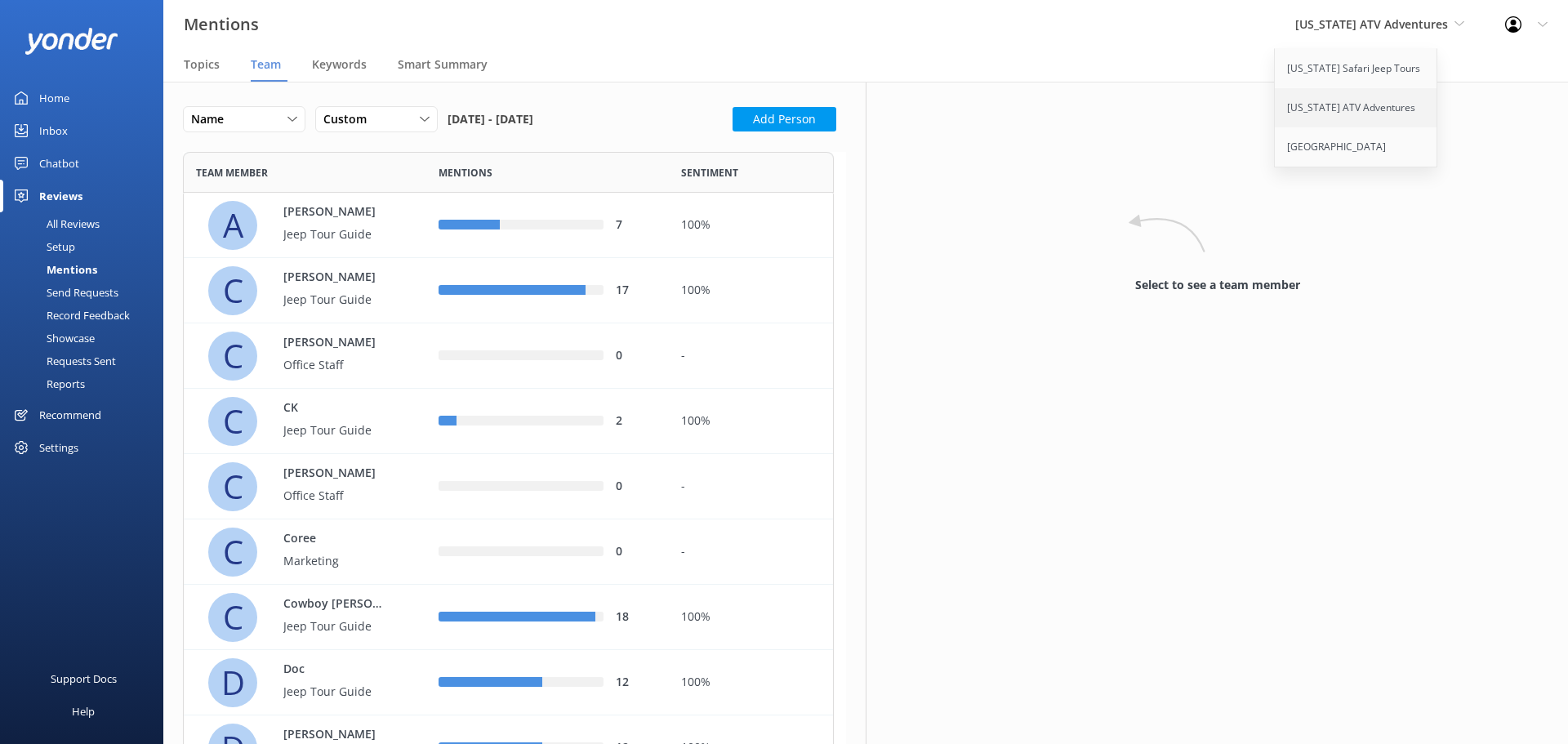
click at [1347, 107] on link "[US_STATE] ATV Adventures" at bounding box center [1357, 108] width 163 height 40
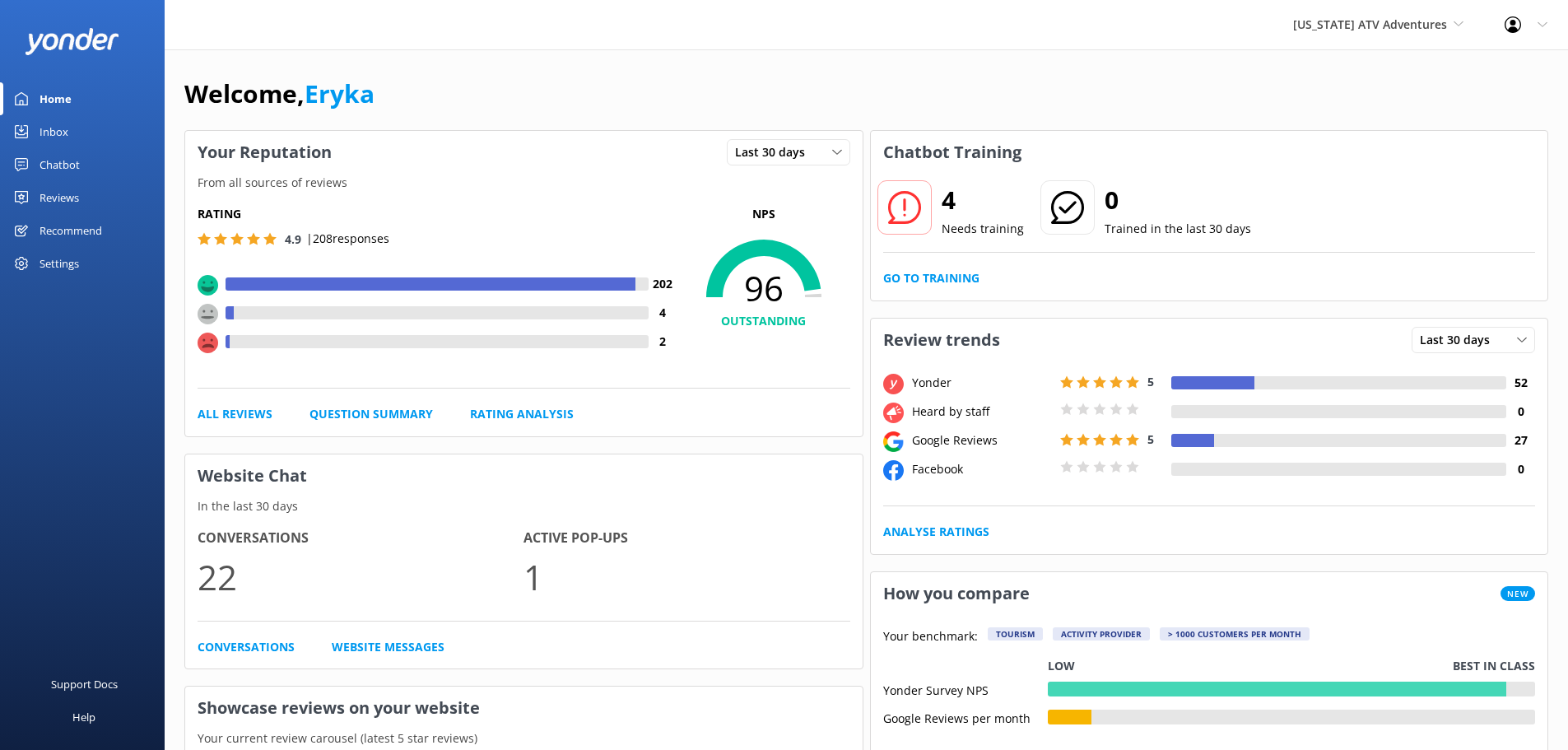
click at [92, 193] on link "Reviews" at bounding box center [82, 197] width 164 height 33
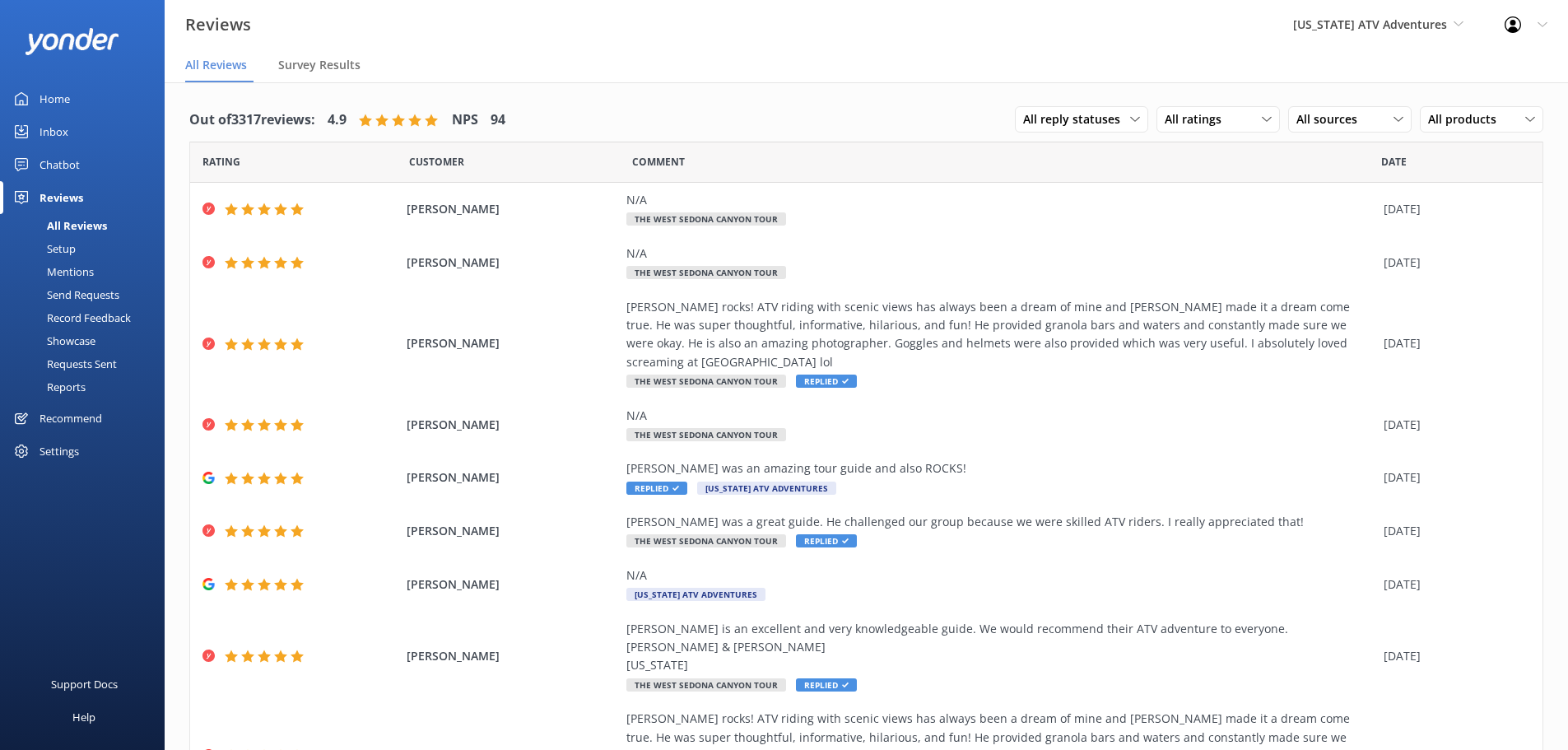
click at [77, 275] on div "Mentions" at bounding box center [52, 271] width 84 height 23
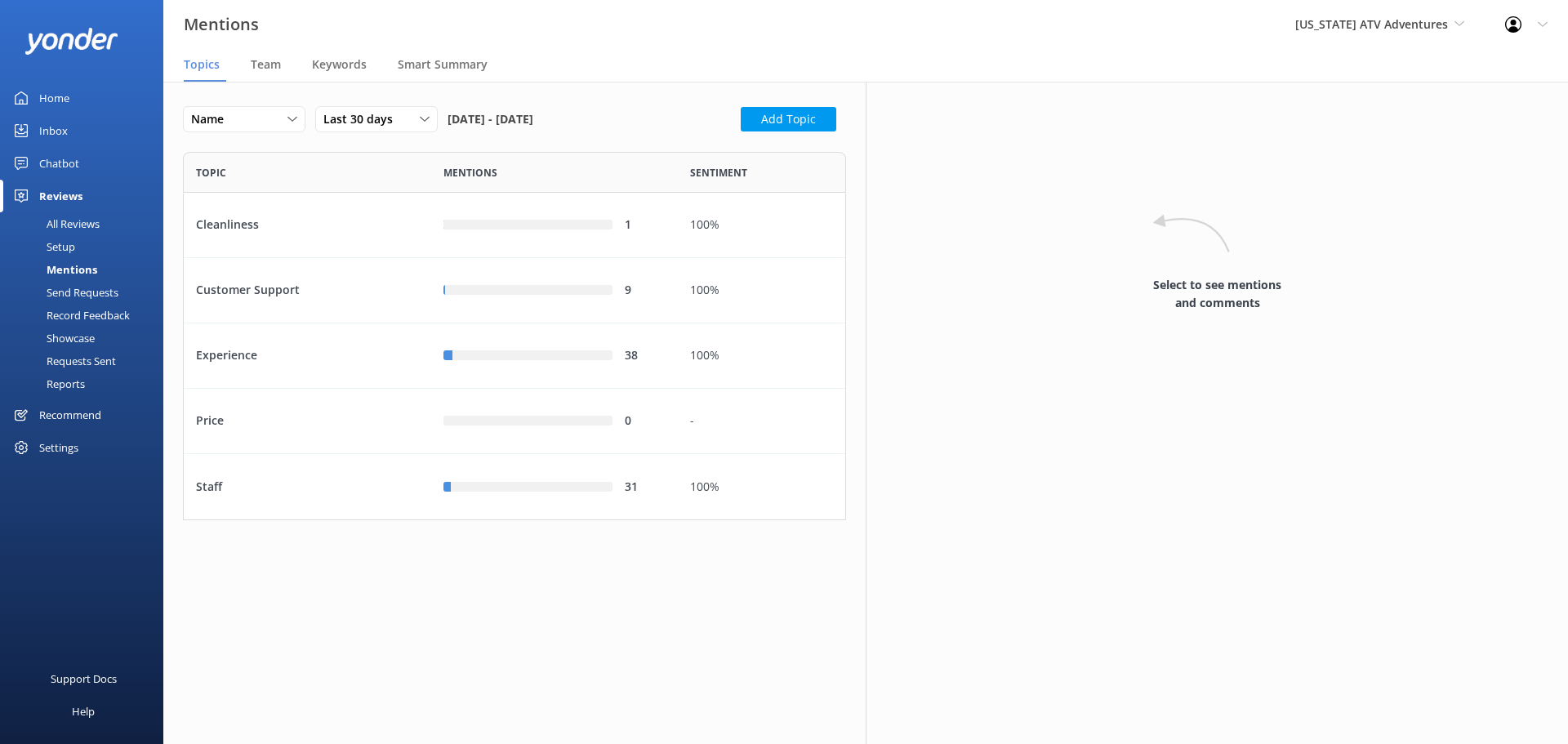
scroll to position [356, 651]
click at [269, 71] on span "Team" at bounding box center [266, 64] width 31 height 17
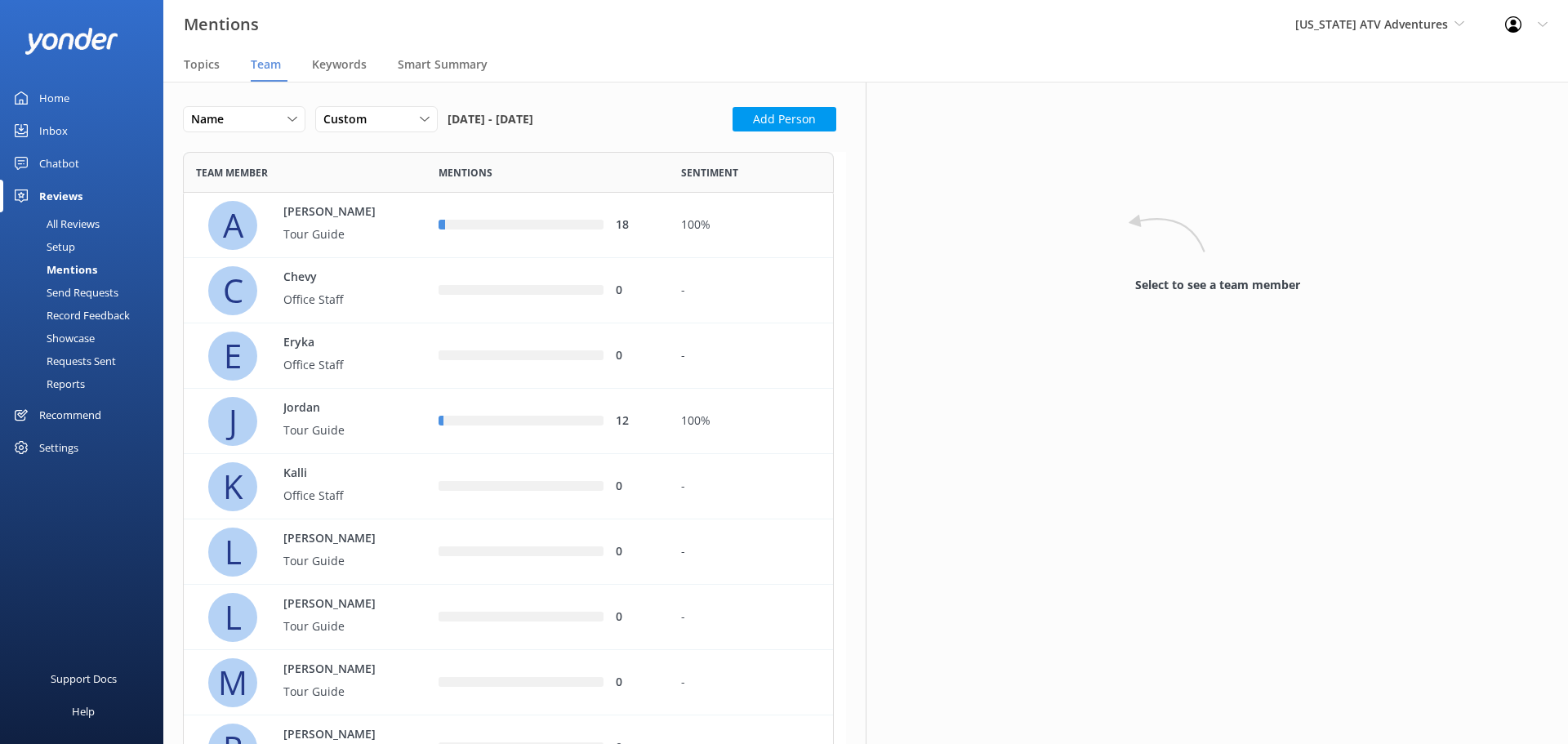
scroll to position [813, 639]
click at [408, 119] on div "Custom" at bounding box center [376, 120] width 115 height 18
click at [374, 289] on link "Custom" at bounding box center [388, 285] width 145 height 33
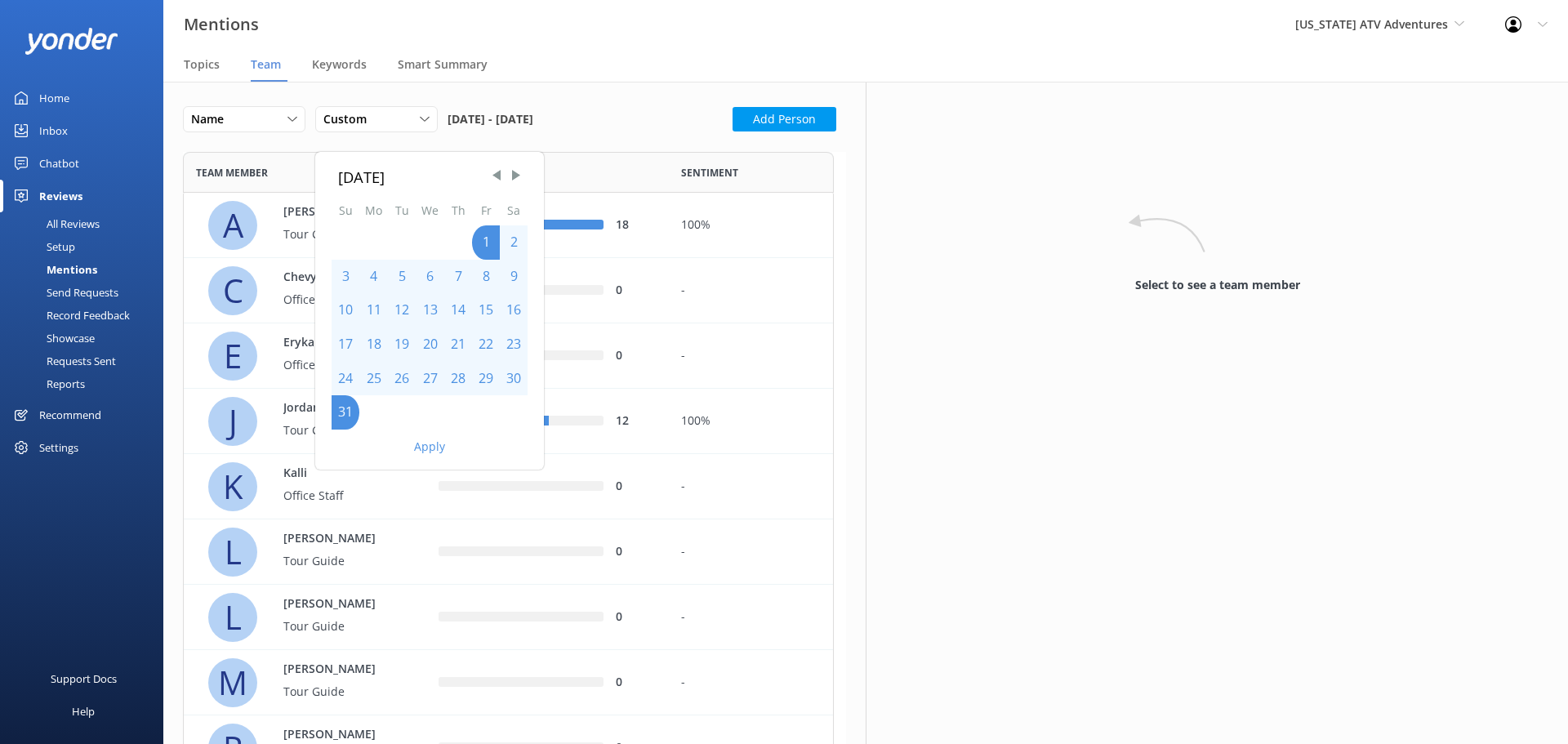
click at [424, 449] on button "Apply" at bounding box center [429, 447] width 31 height 12
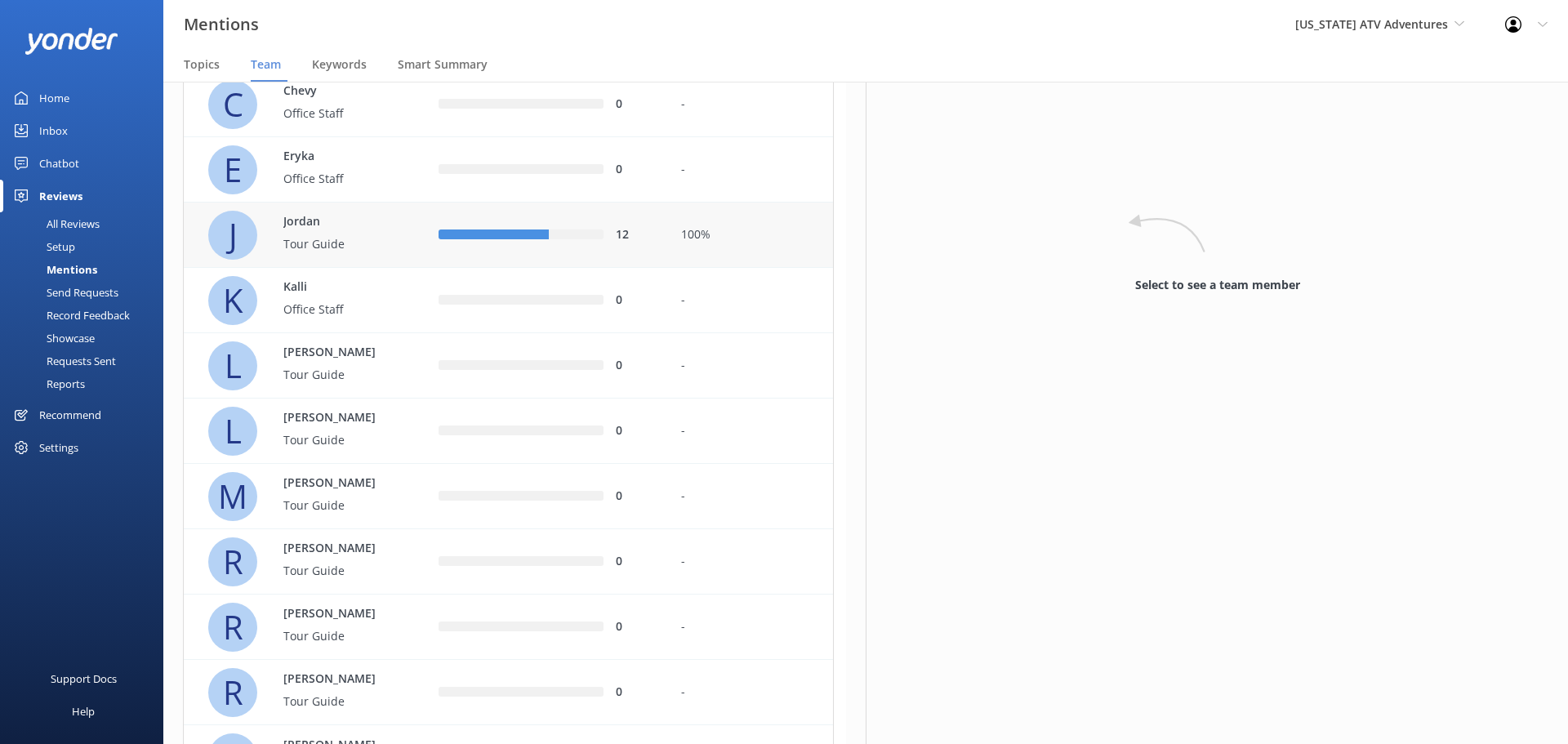
scroll to position [283, 0]
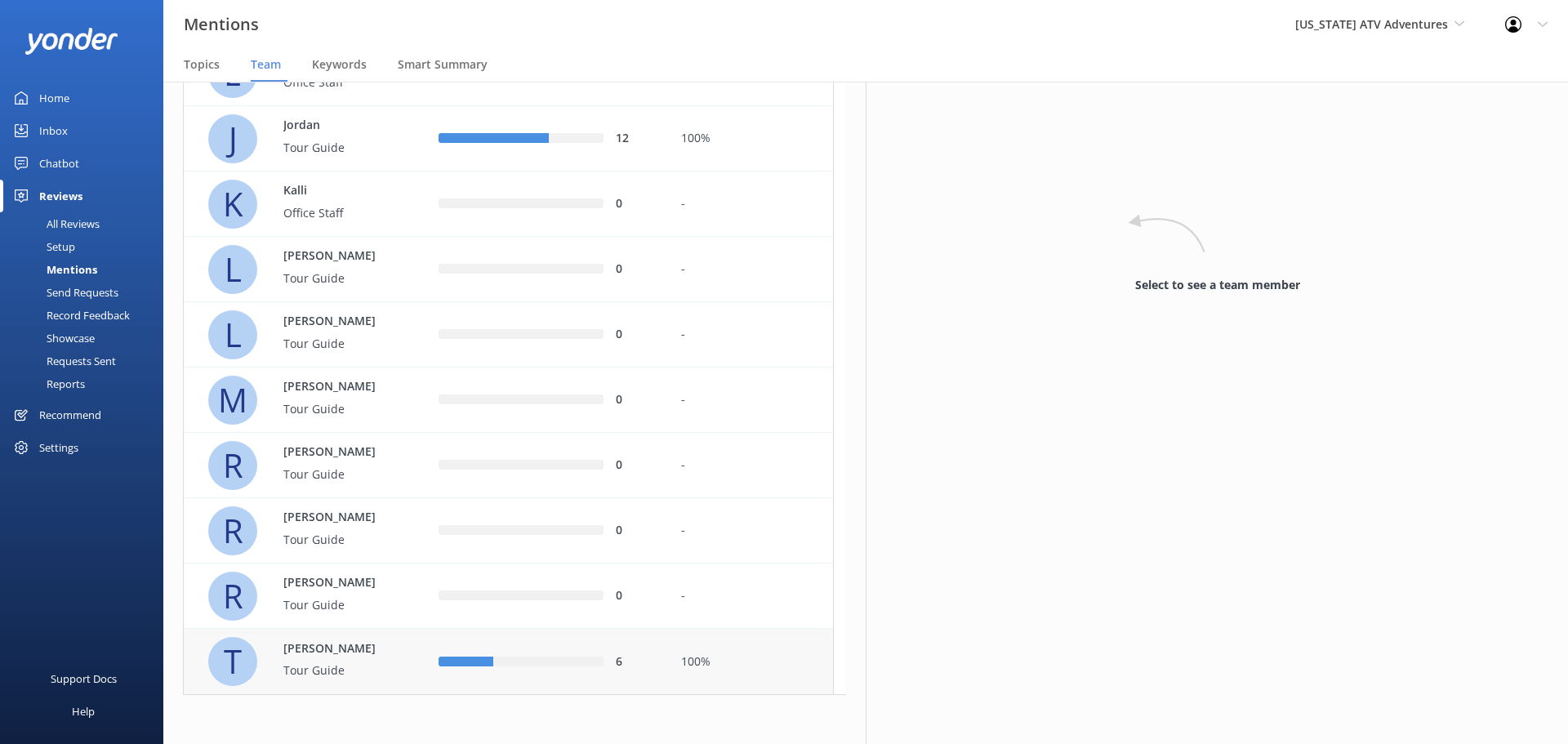
click at [475, 665] on div "row" at bounding box center [465, 662] width 54 height 10
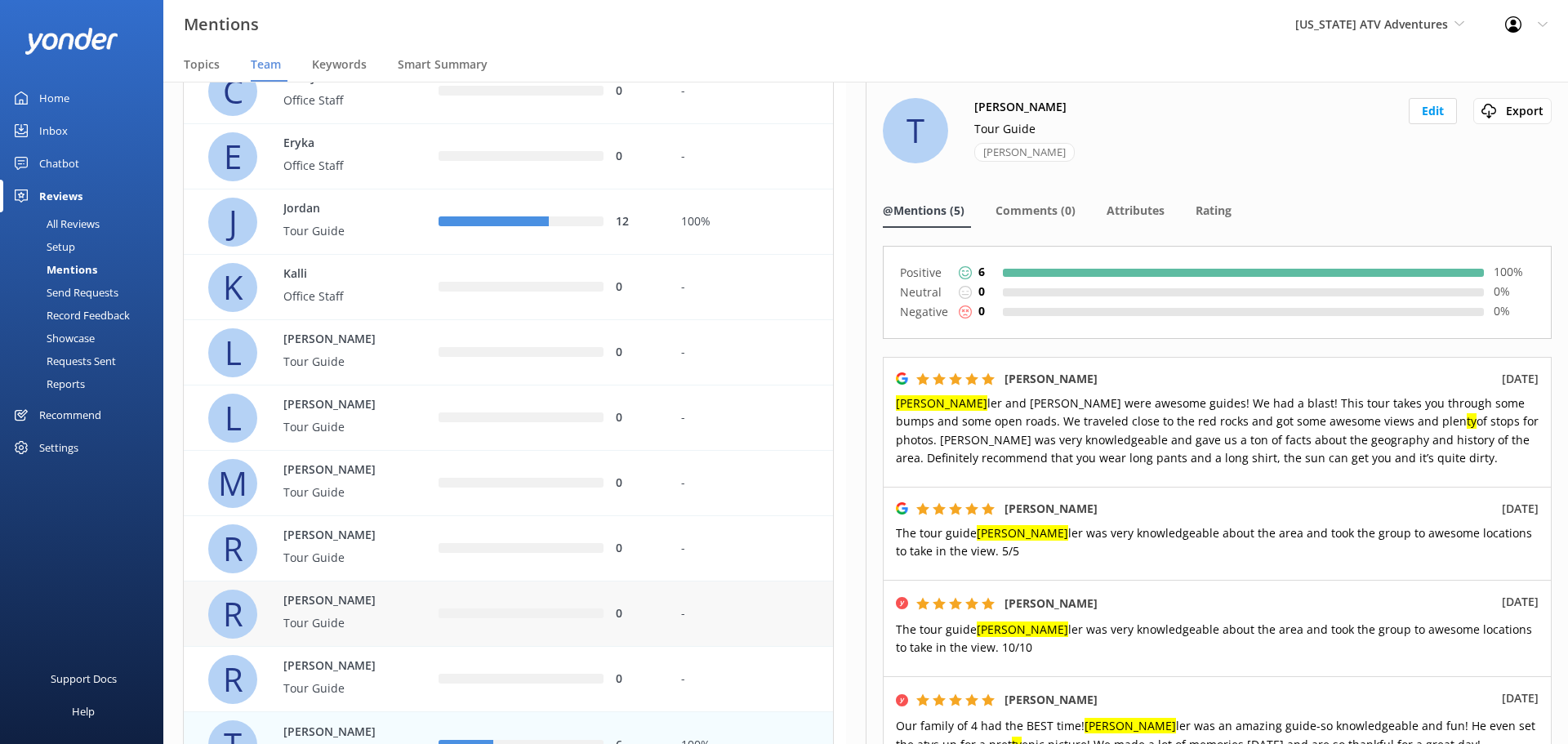
scroll to position [120, 0]
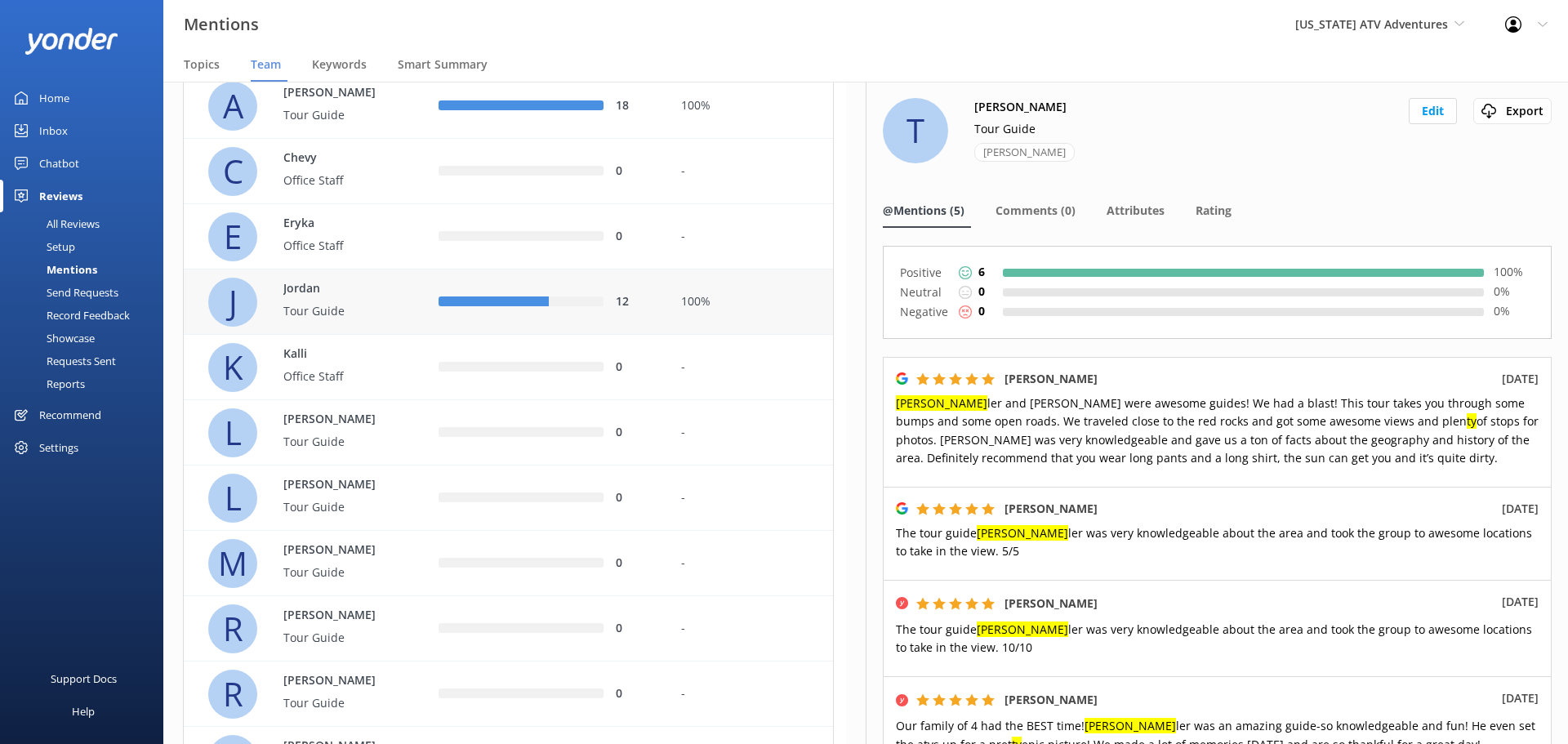
click at [547, 300] on div "row" at bounding box center [494, 302] width 111 height 10
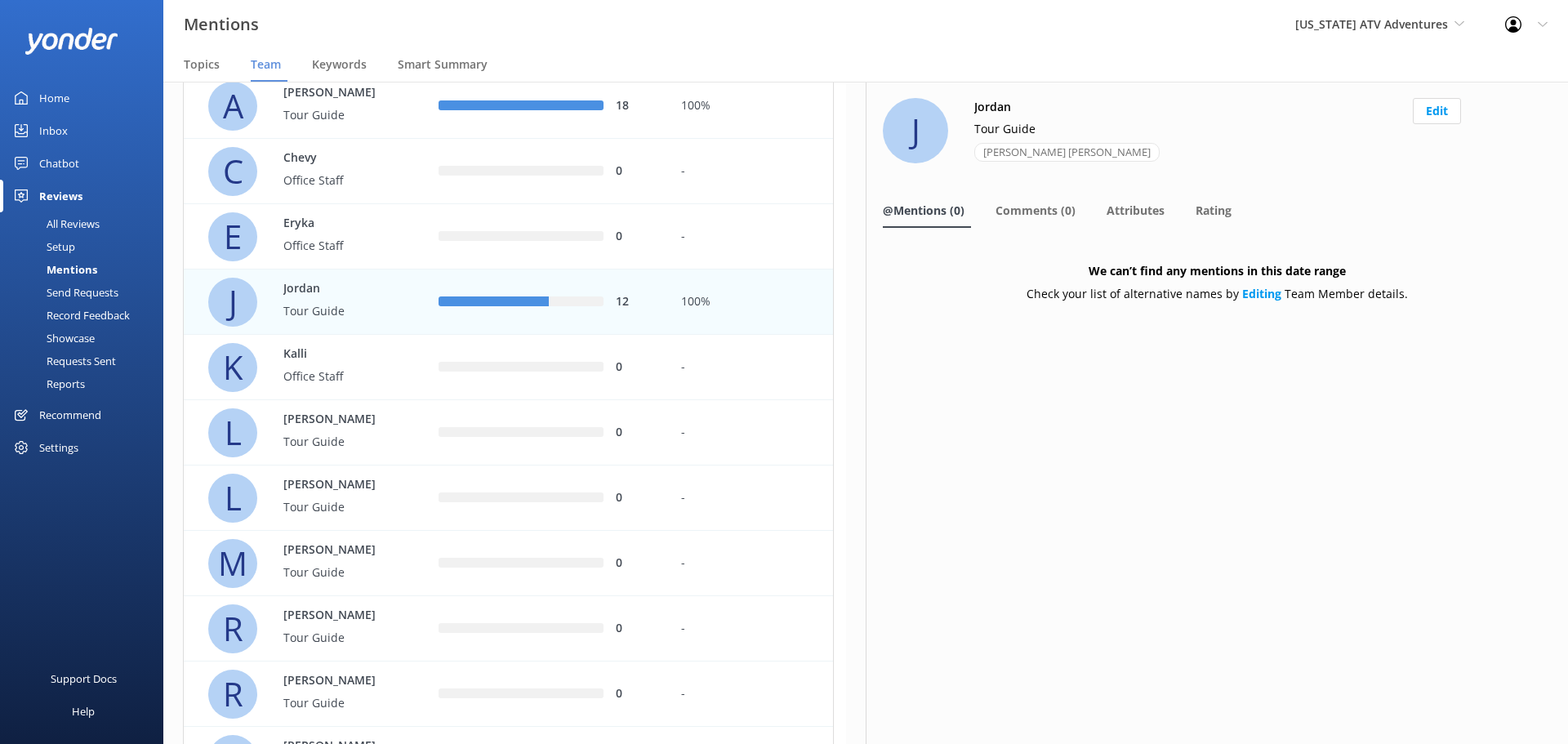
click at [361, 309] on p "Tour Guide" at bounding box center [336, 311] width 106 height 18
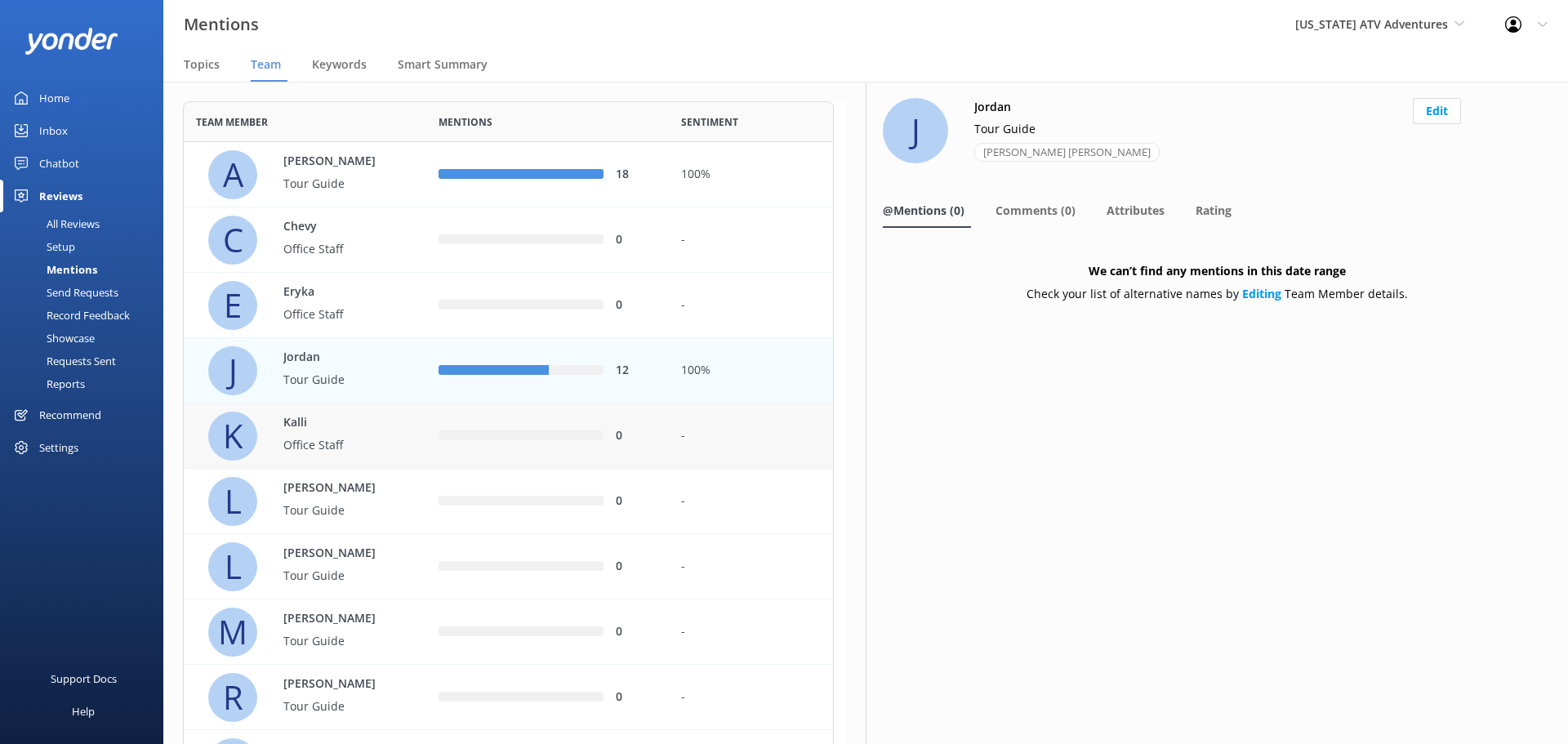
scroll to position [0, 0]
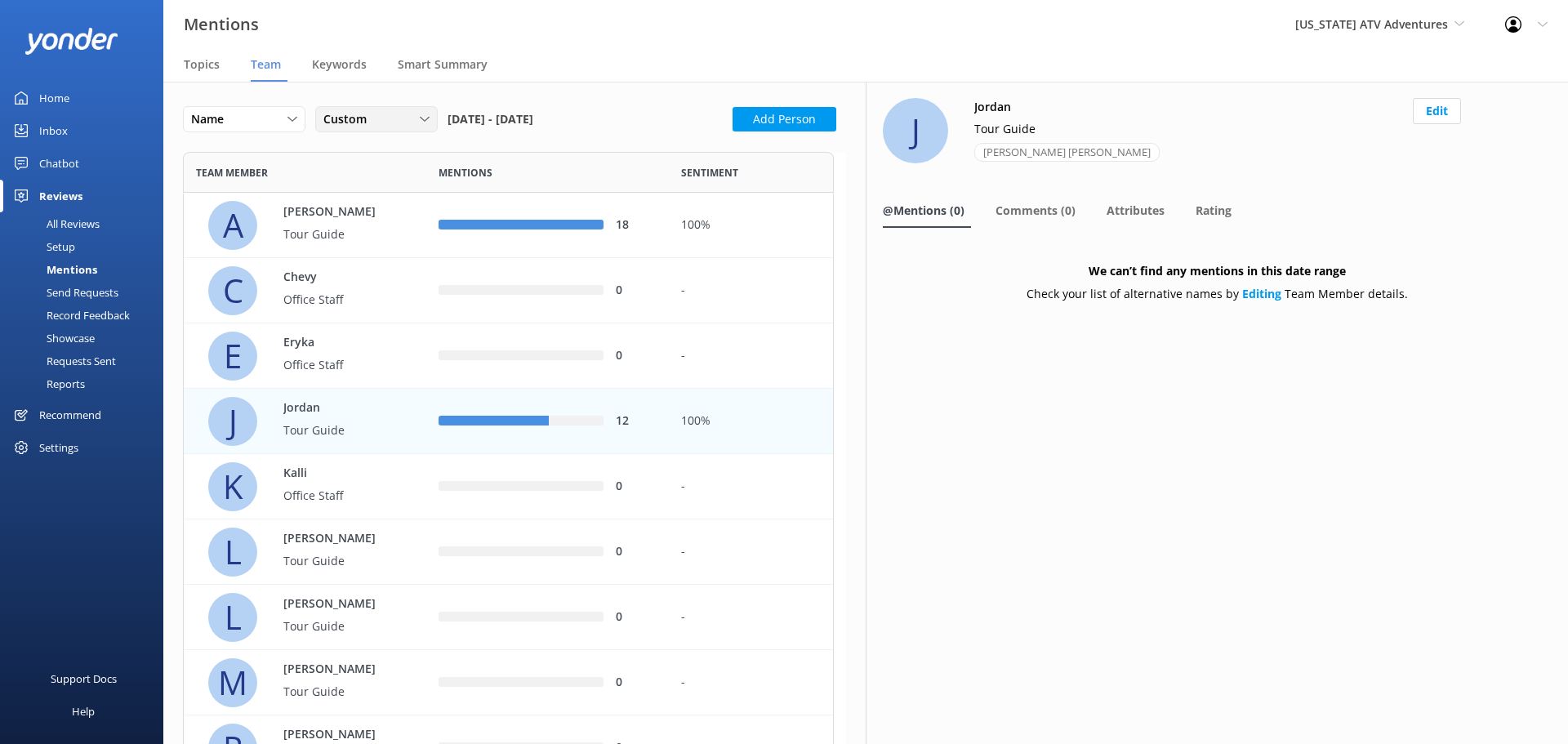
click at [351, 125] on span "Custom" at bounding box center [350, 120] width 53 height 18
click at [358, 284] on div "Custom" at bounding box center [342, 285] width 37 height 17
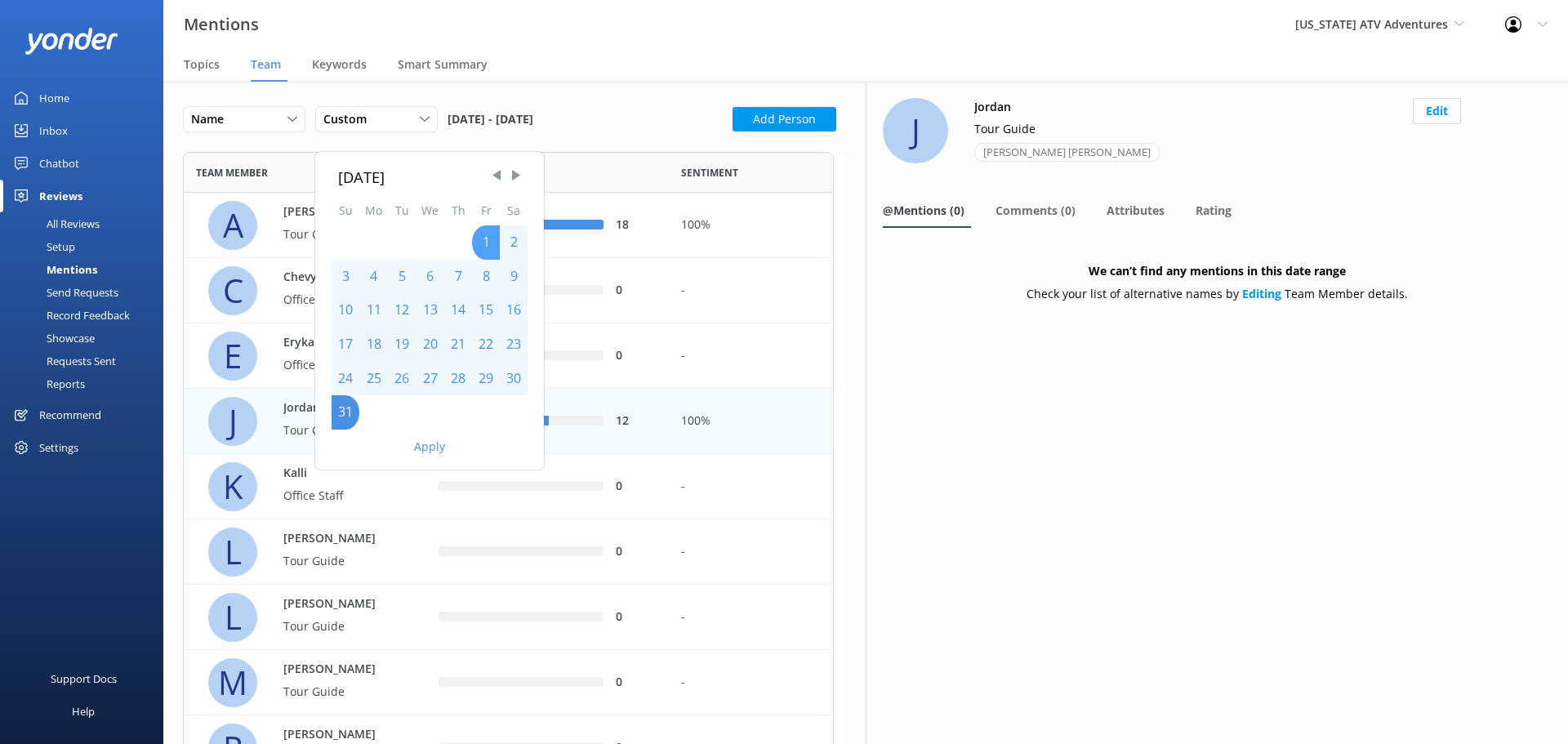
click at [491, 239] on div "1" at bounding box center [486, 242] width 28 height 35
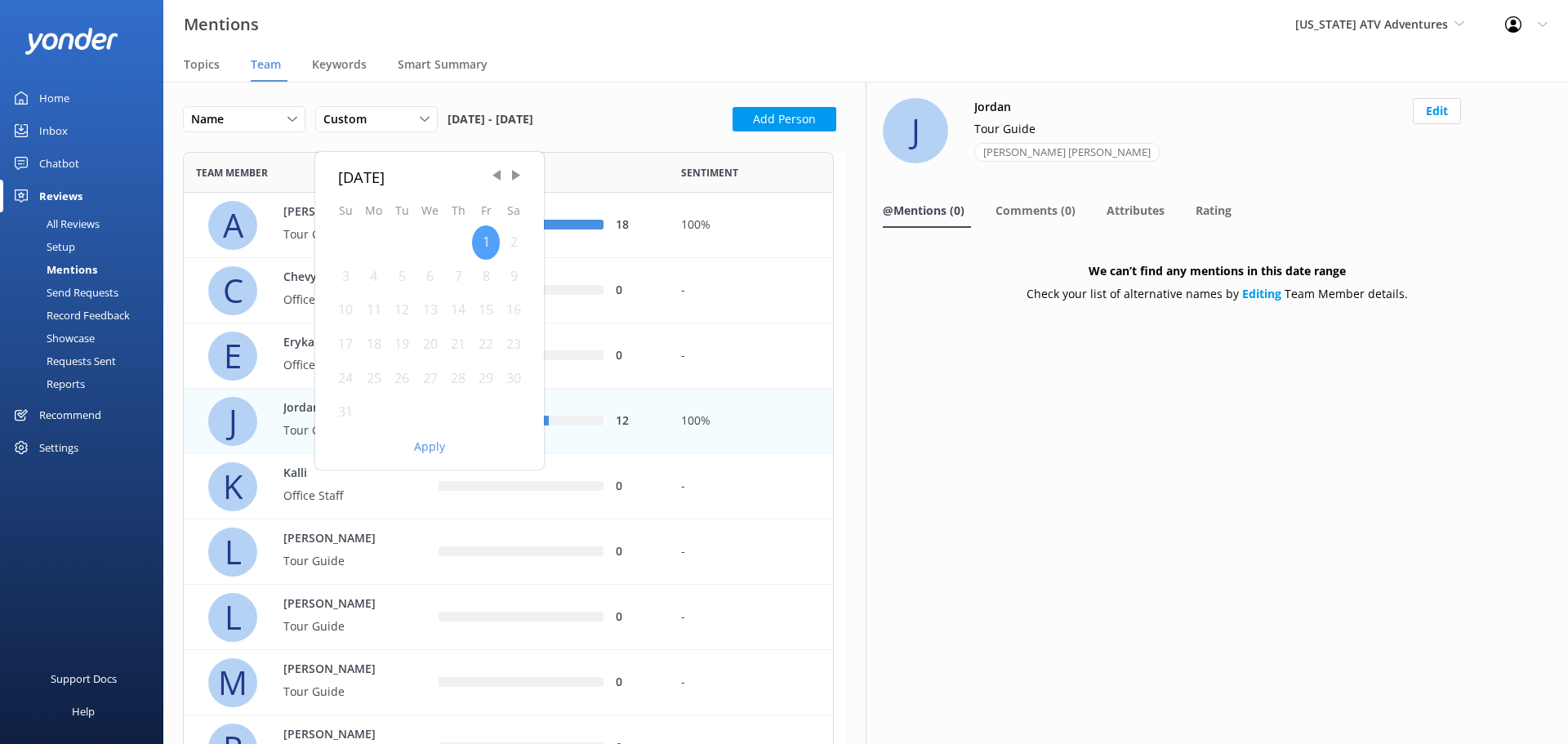
click at [488, 238] on div "1" at bounding box center [486, 242] width 28 height 35
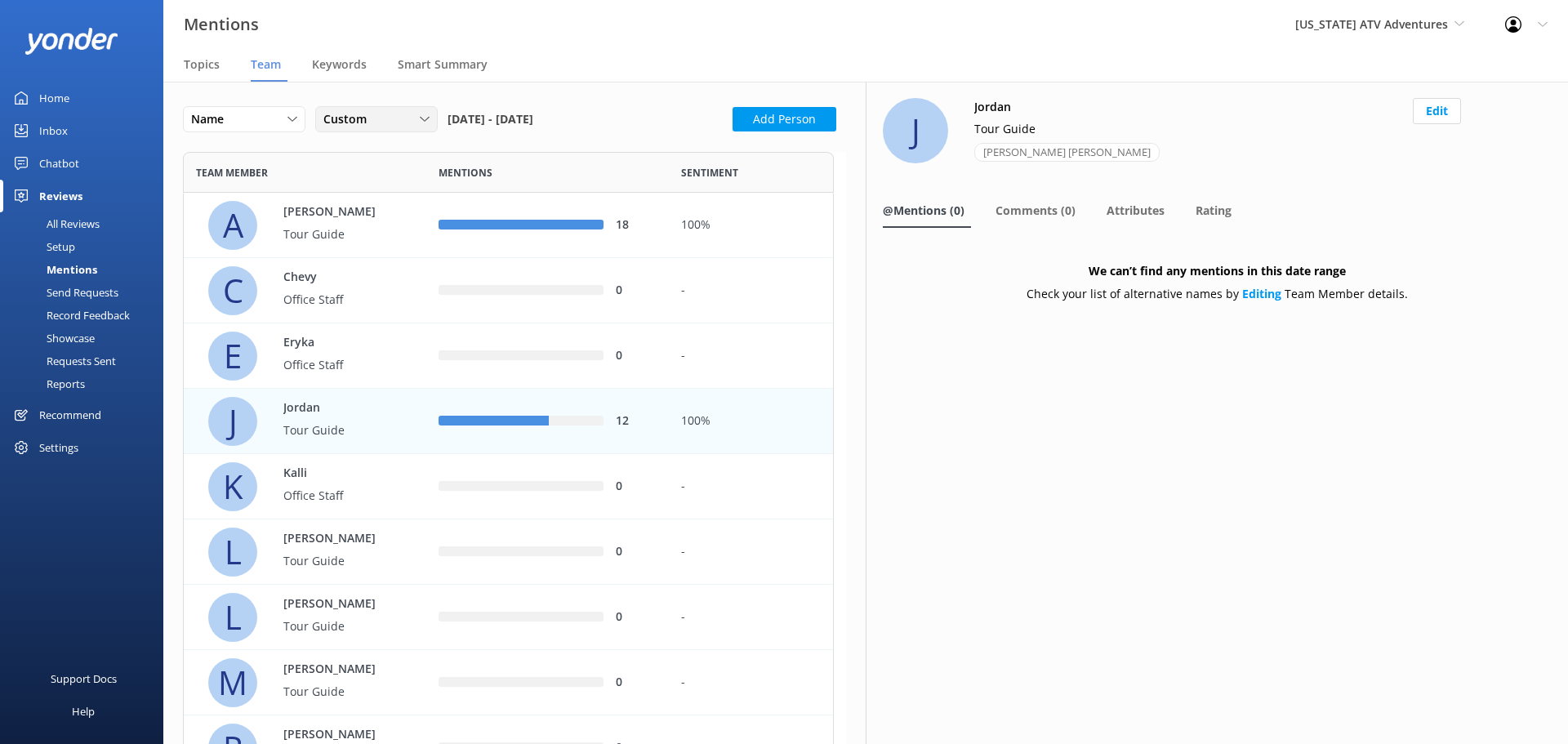
click at [387, 119] on div "Custom" at bounding box center [376, 120] width 115 height 18
click at [362, 284] on link "Custom" at bounding box center [388, 285] width 145 height 33
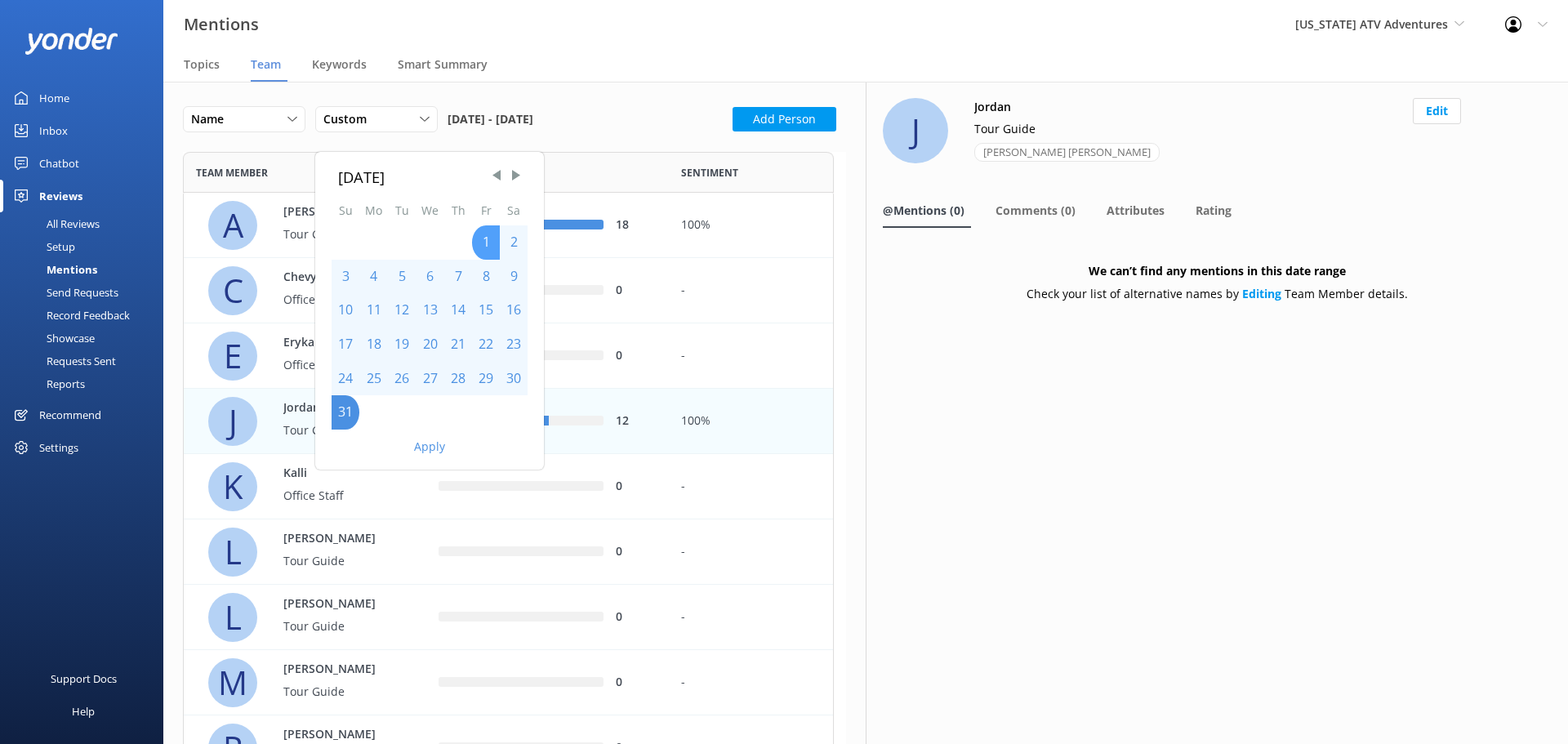
click at [483, 247] on div "1" at bounding box center [486, 242] width 28 height 35
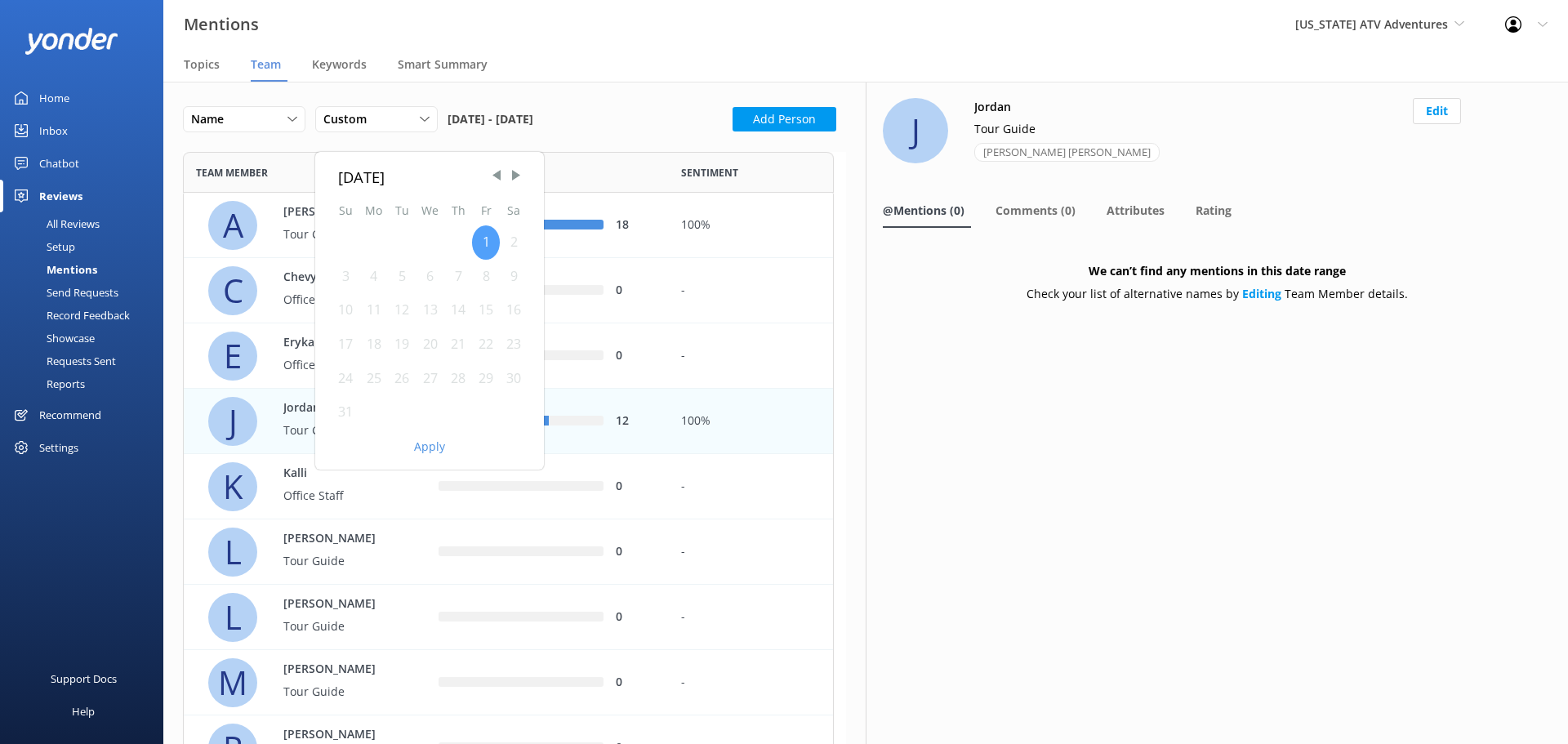
click at [483, 244] on div "1" at bounding box center [486, 242] width 28 height 35
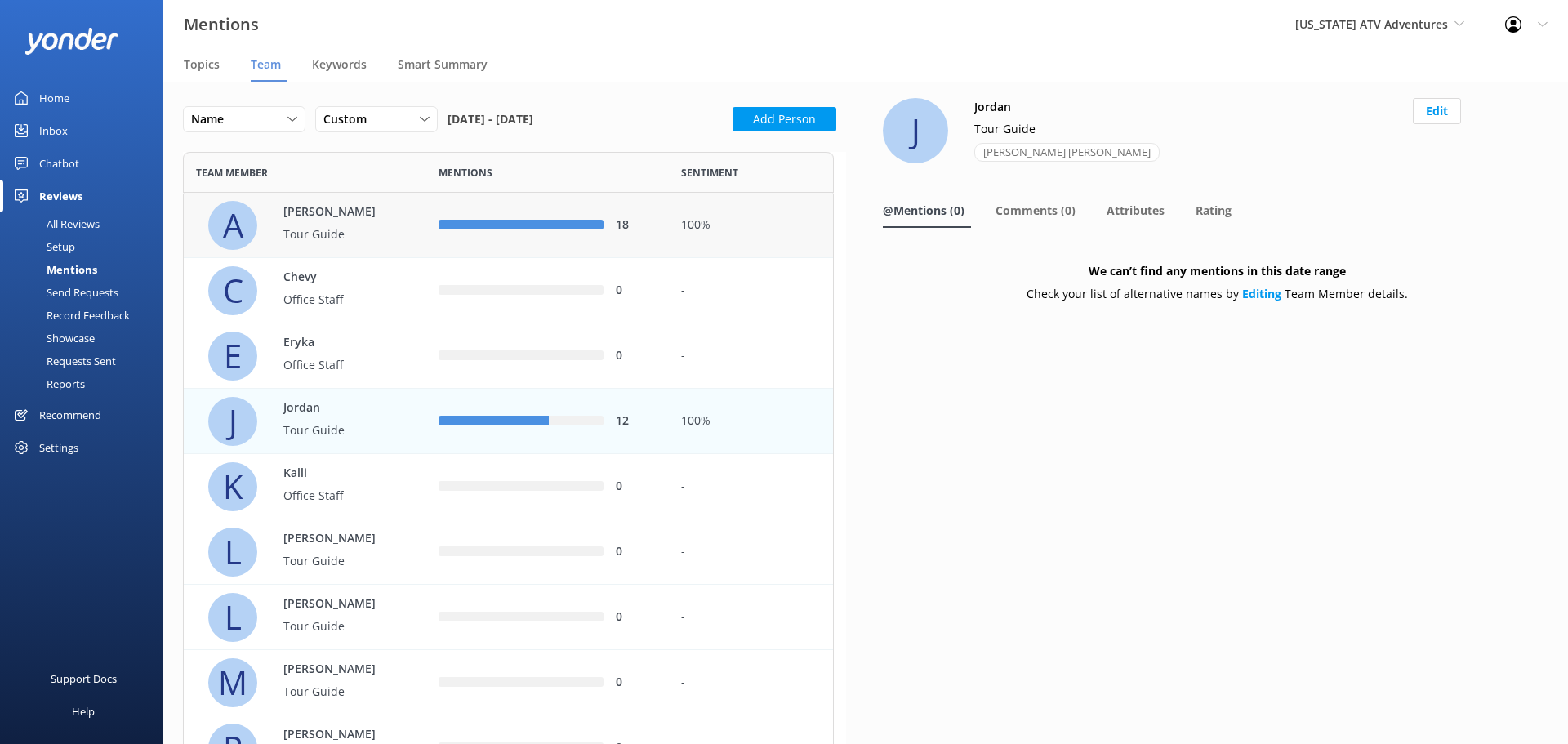
click at [343, 214] on p "[PERSON_NAME]" at bounding box center [336, 212] width 106 height 18
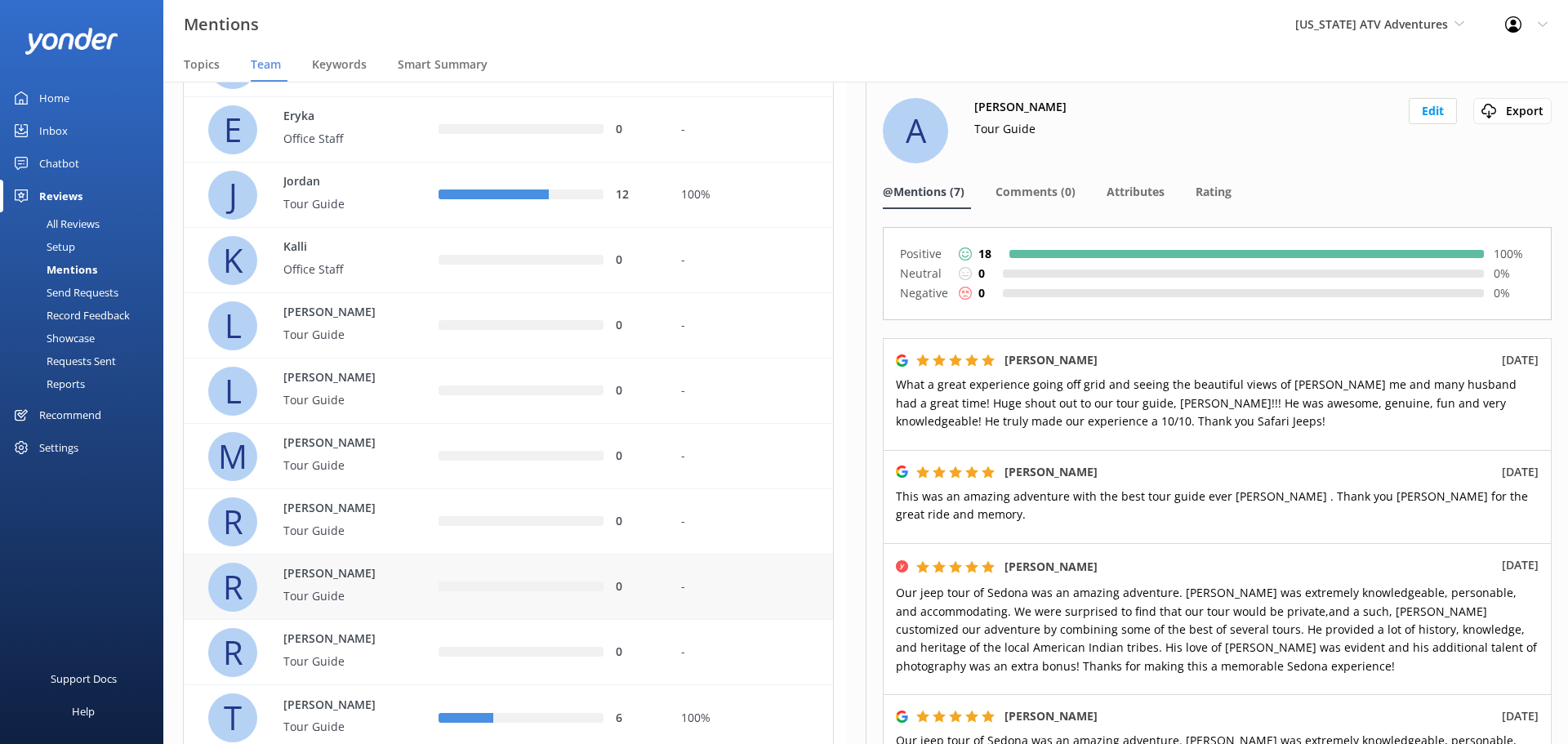
scroll to position [201, 0]
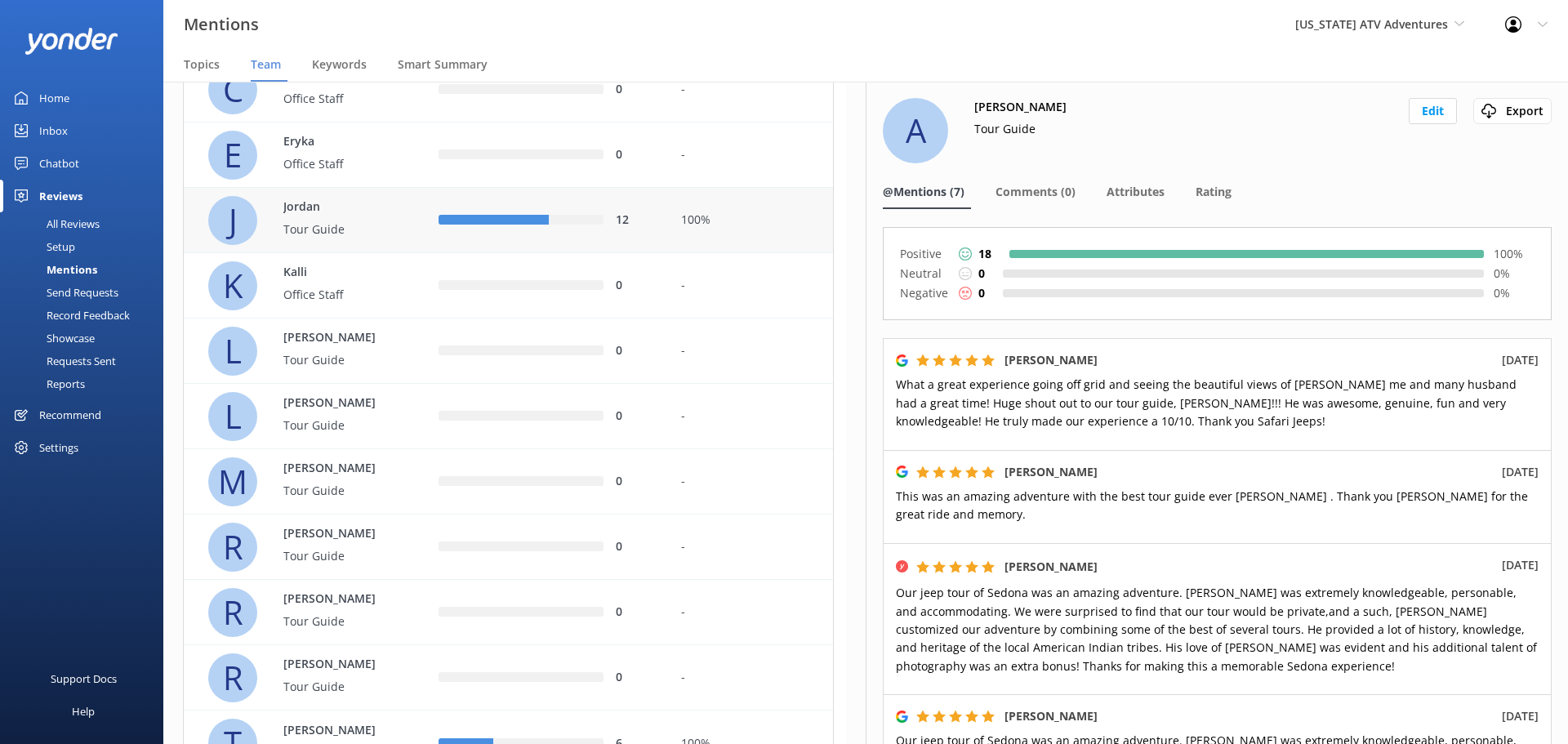
click at [332, 220] on p "Tour Guide" at bounding box center [336, 229] width 106 height 18
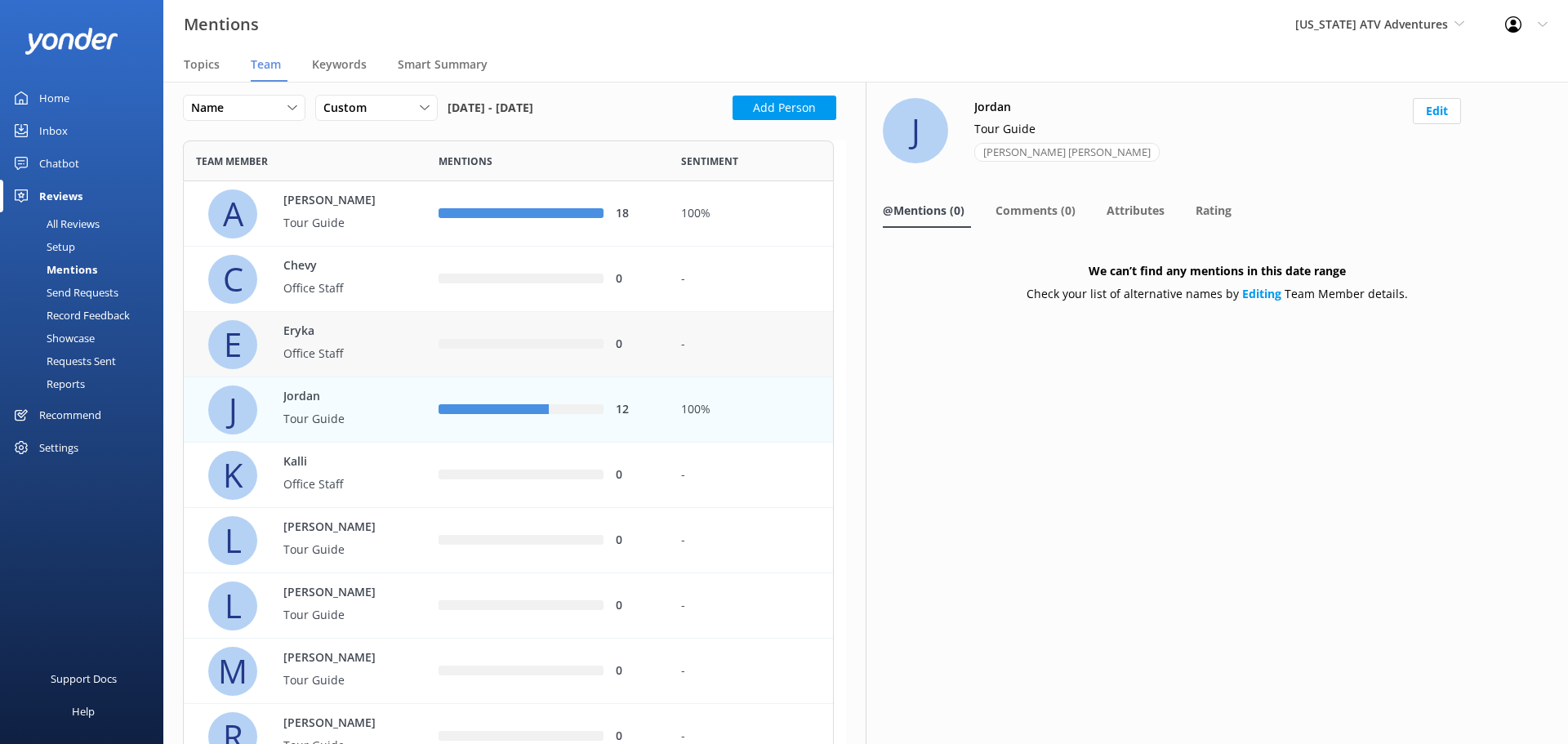
scroll to position [0, 0]
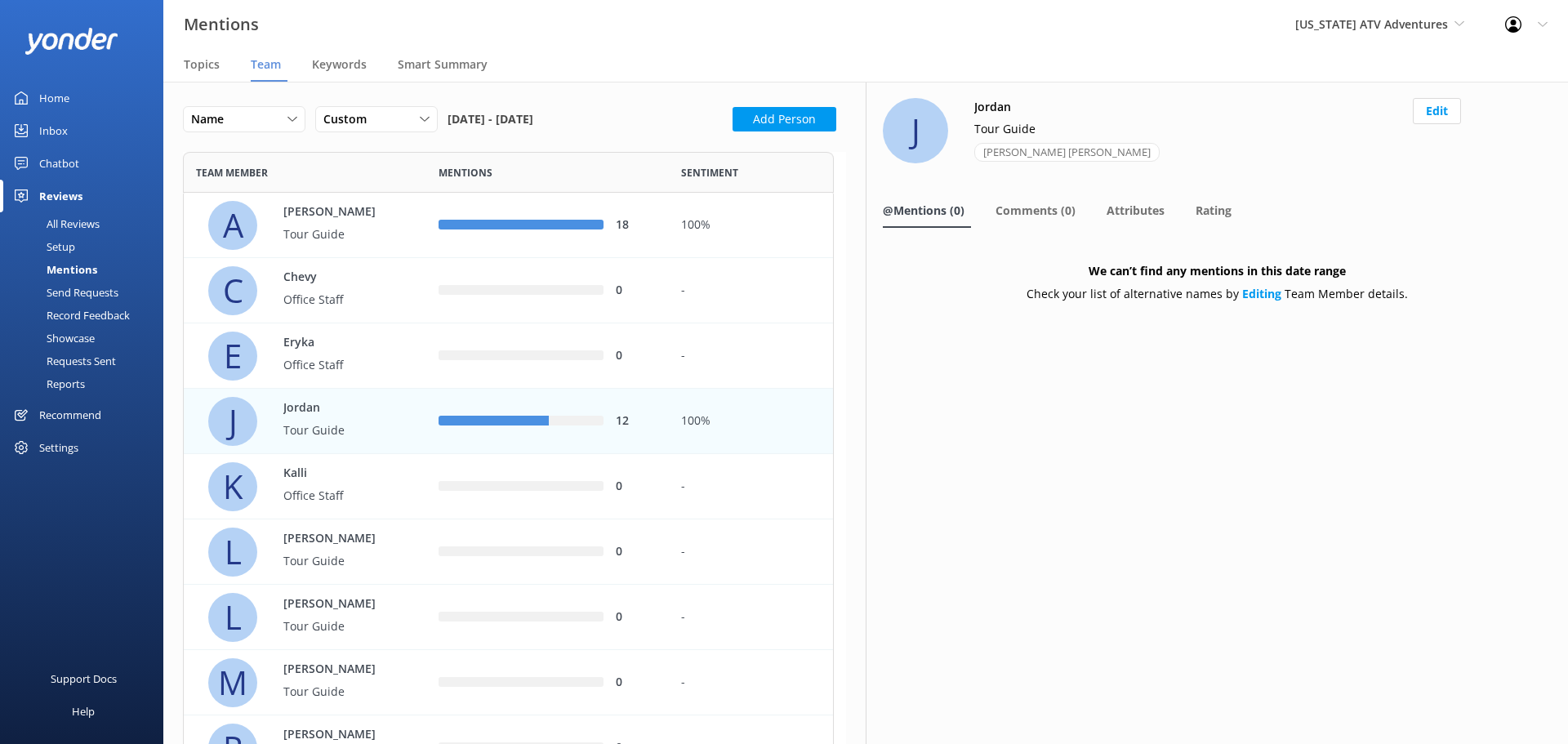
click at [1513, 17] on icon at bounding box center [1514, 25] width 17 height 17
click at [1491, 111] on link "Logout" at bounding box center [1487, 110] width 163 height 41
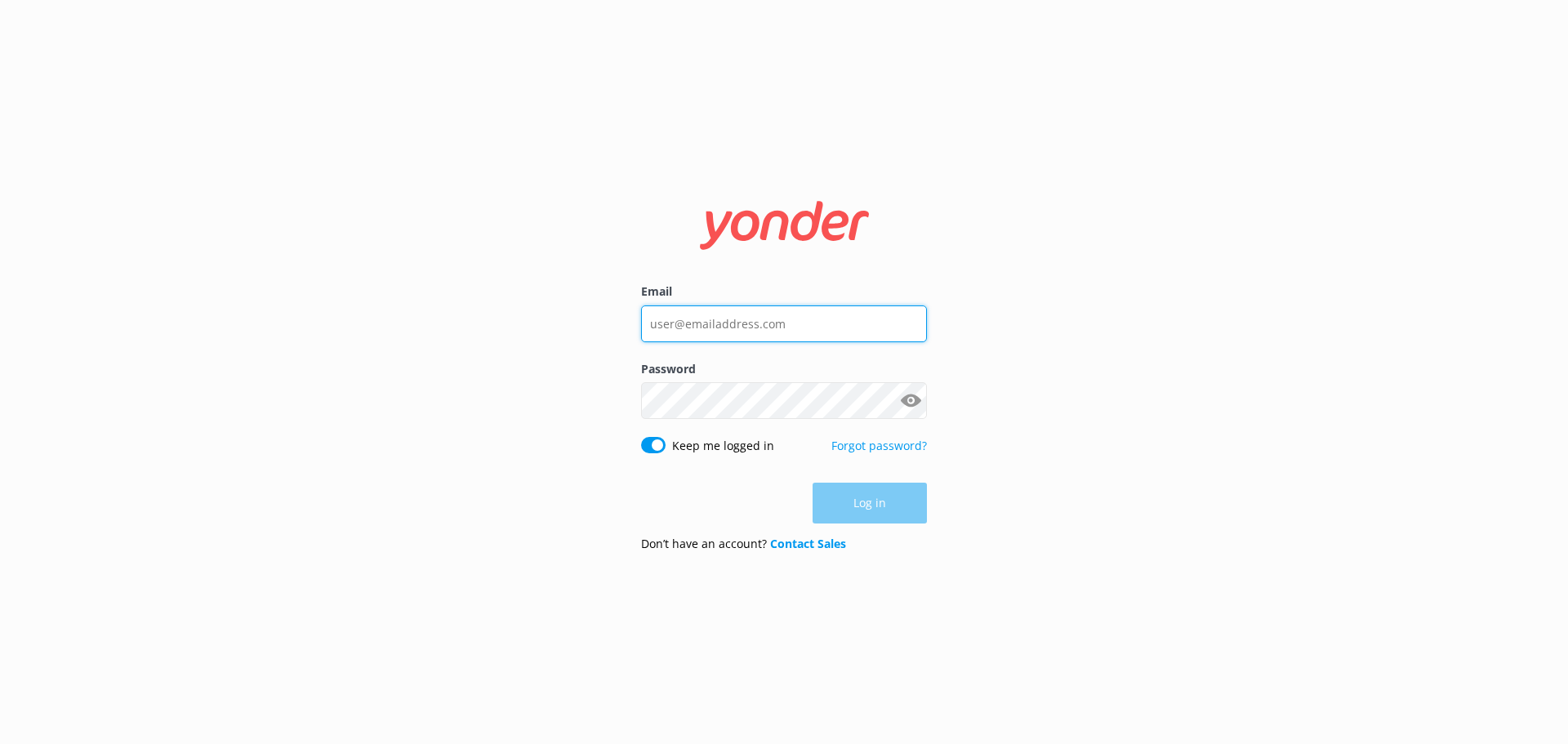
type input "[PERSON_NAME][EMAIL_ADDRESS][DOMAIN_NAME]"
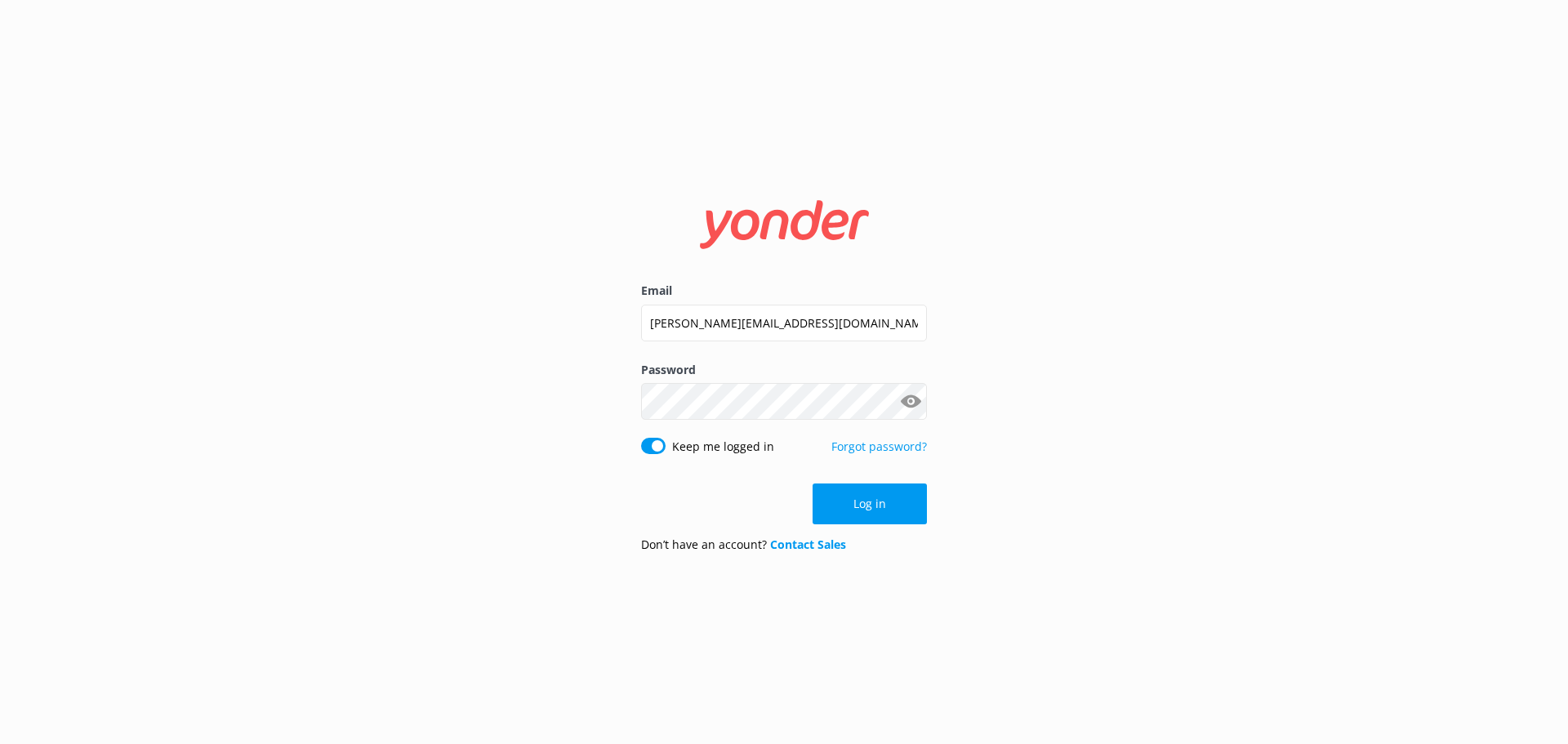
click at [1191, 356] on div "Email [PERSON_NAME][EMAIL_ADDRESS][DOMAIN_NAME] Password Show password Keep me …" at bounding box center [784, 372] width 1568 height 744
click at [901, 507] on button "Log in" at bounding box center [870, 503] width 115 height 41
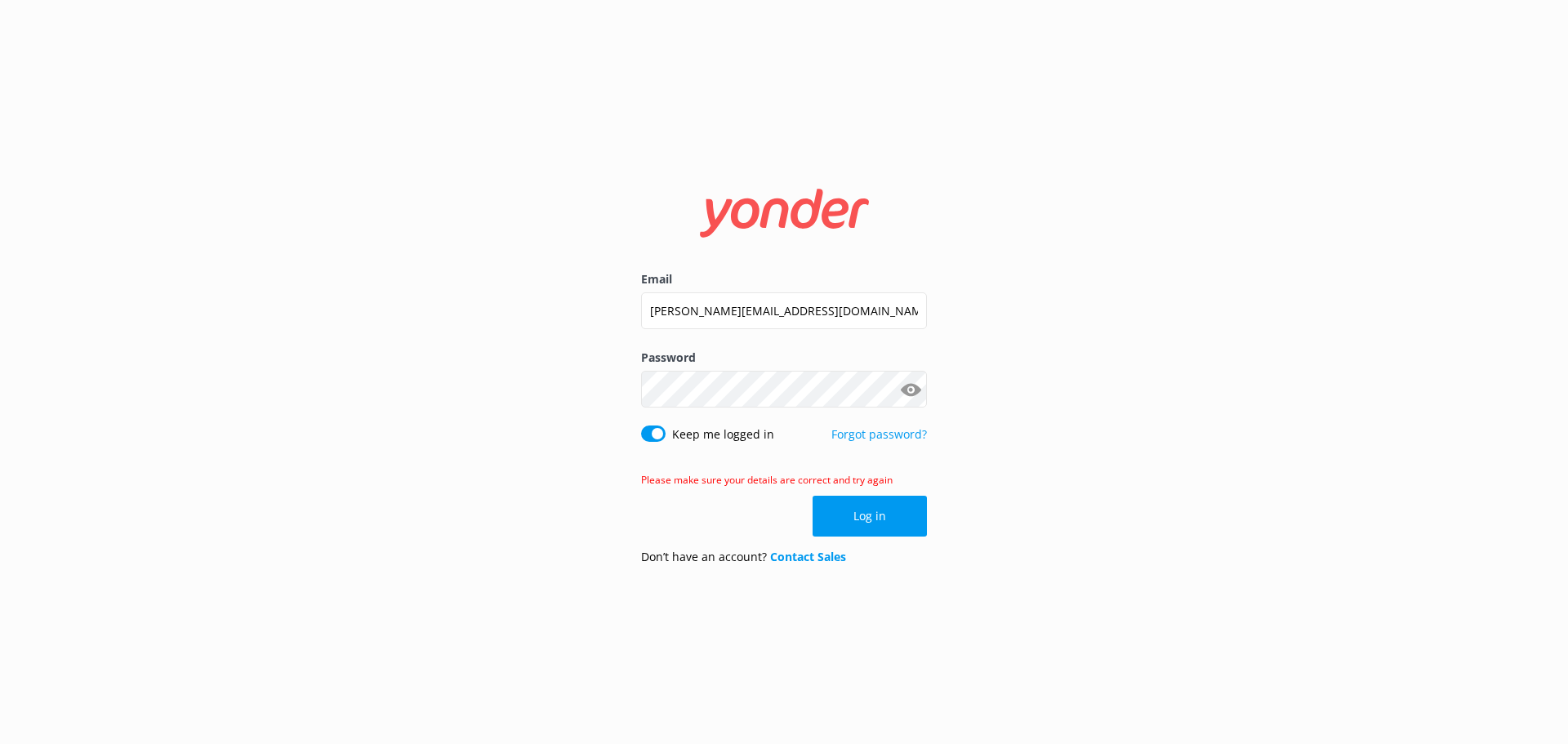
click at [1215, 207] on div "Email claudelle@safarijeeptours.com Password Show password Keep me logged in Fo…" at bounding box center [784, 372] width 1568 height 744
